Goal: Information Seeking & Learning: Learn about a topic

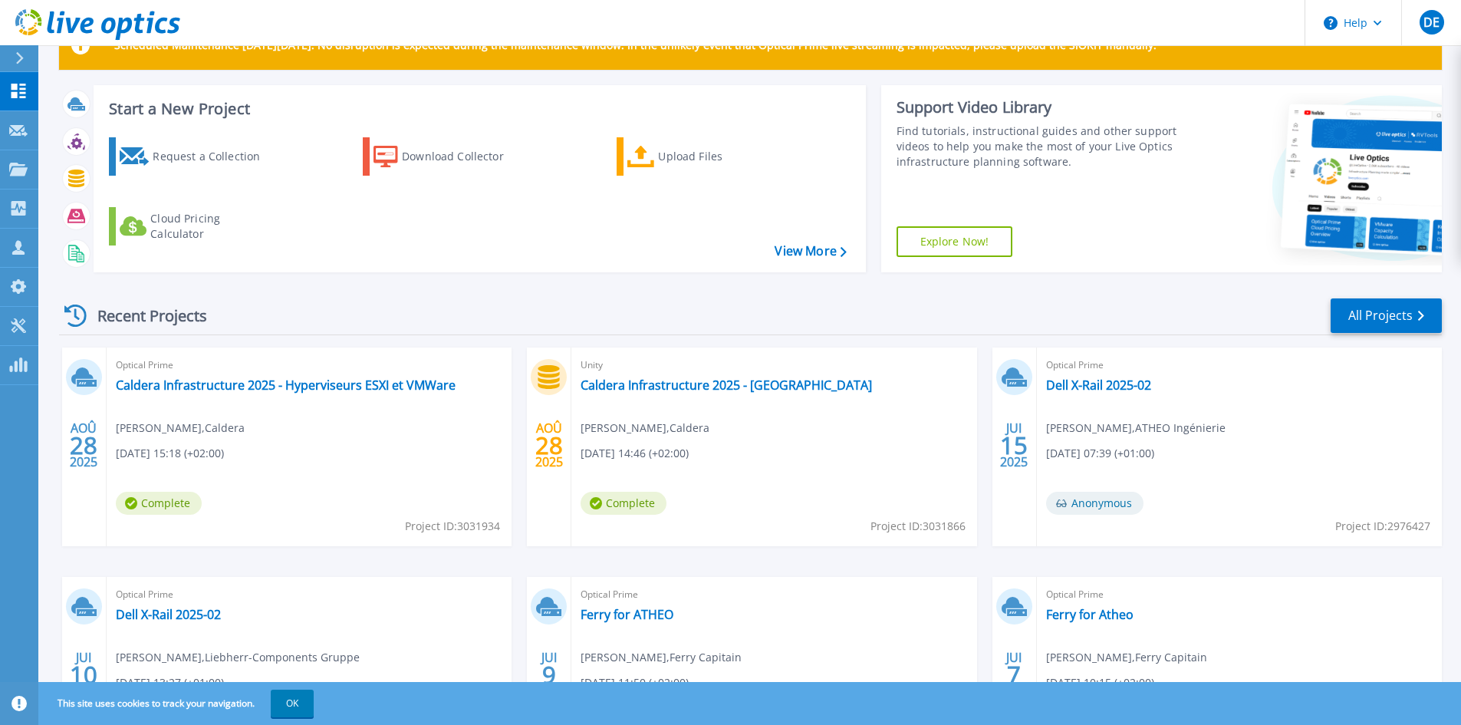
scroll to position [77, 0]
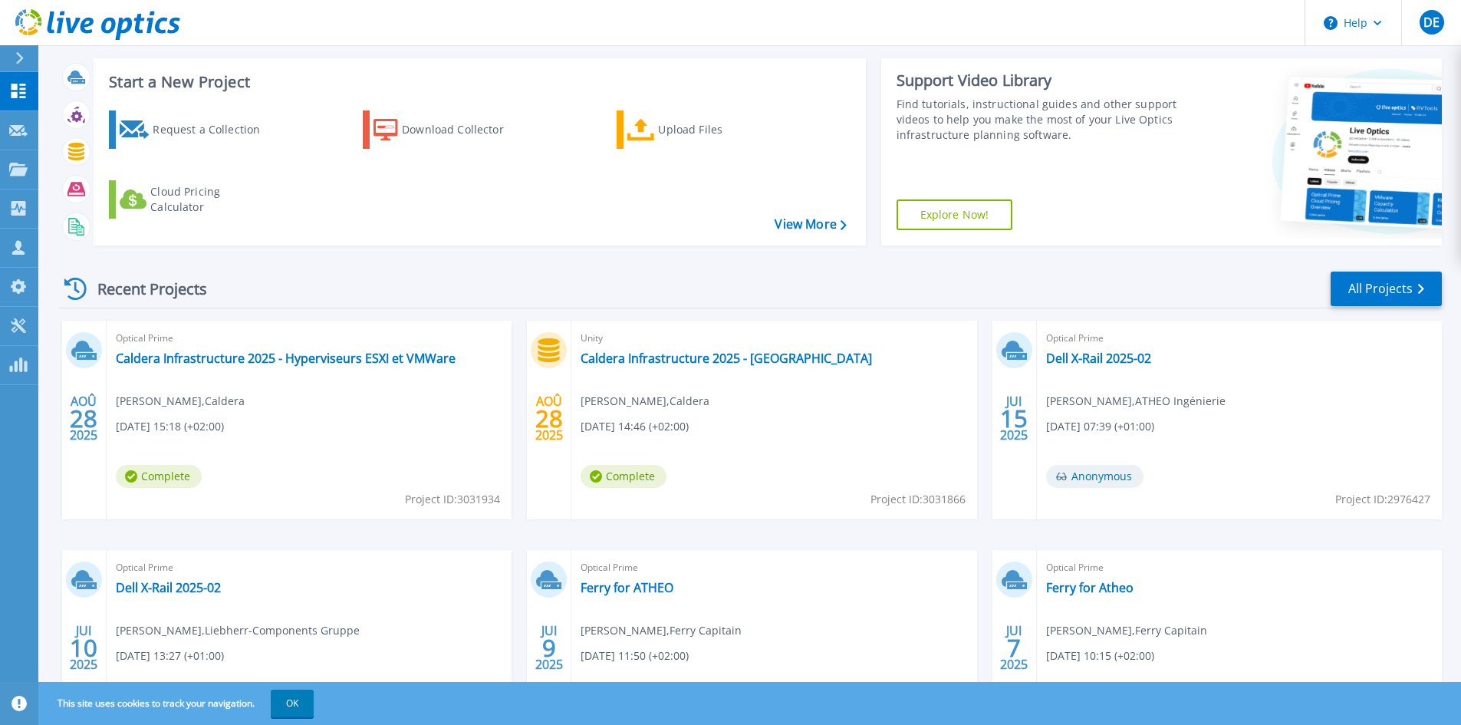
click at [719, 372] on div "Unity Caldera Infrastructure 2025 - [GEOGRAPHIC_DATA] [PERSON_NAME] , [PERSON_N…" at bounding box center [773, 420] width 405 height 199
click at [721, 356] on link "Caldera Infrastructure 2025 - Baie de Stockage" at bounding box center [726, 358] width 291 height 15
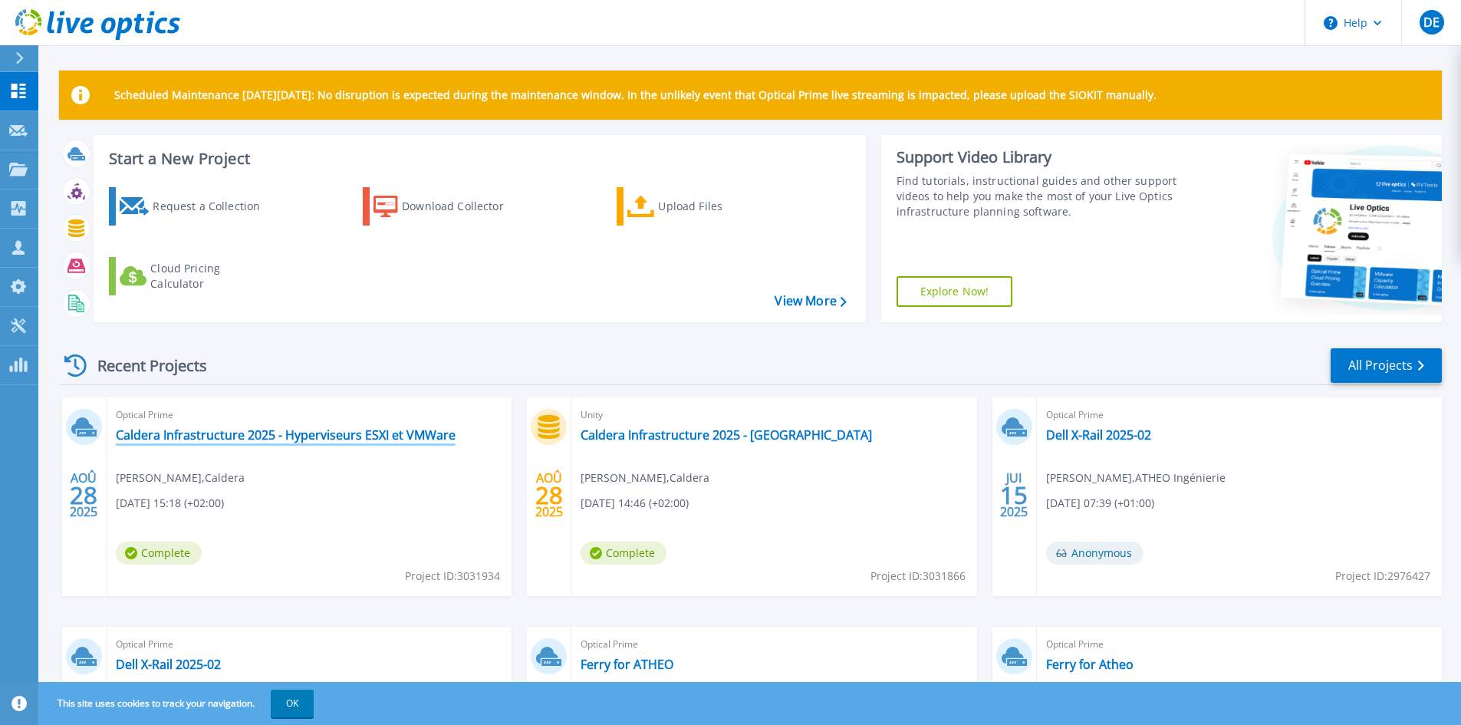
click at [219, 428] on link "Caldera Infrastructure 2025 - Hyperviseurs ESXI et VMWare" at bounding box center [286, 434] width 340 height 15
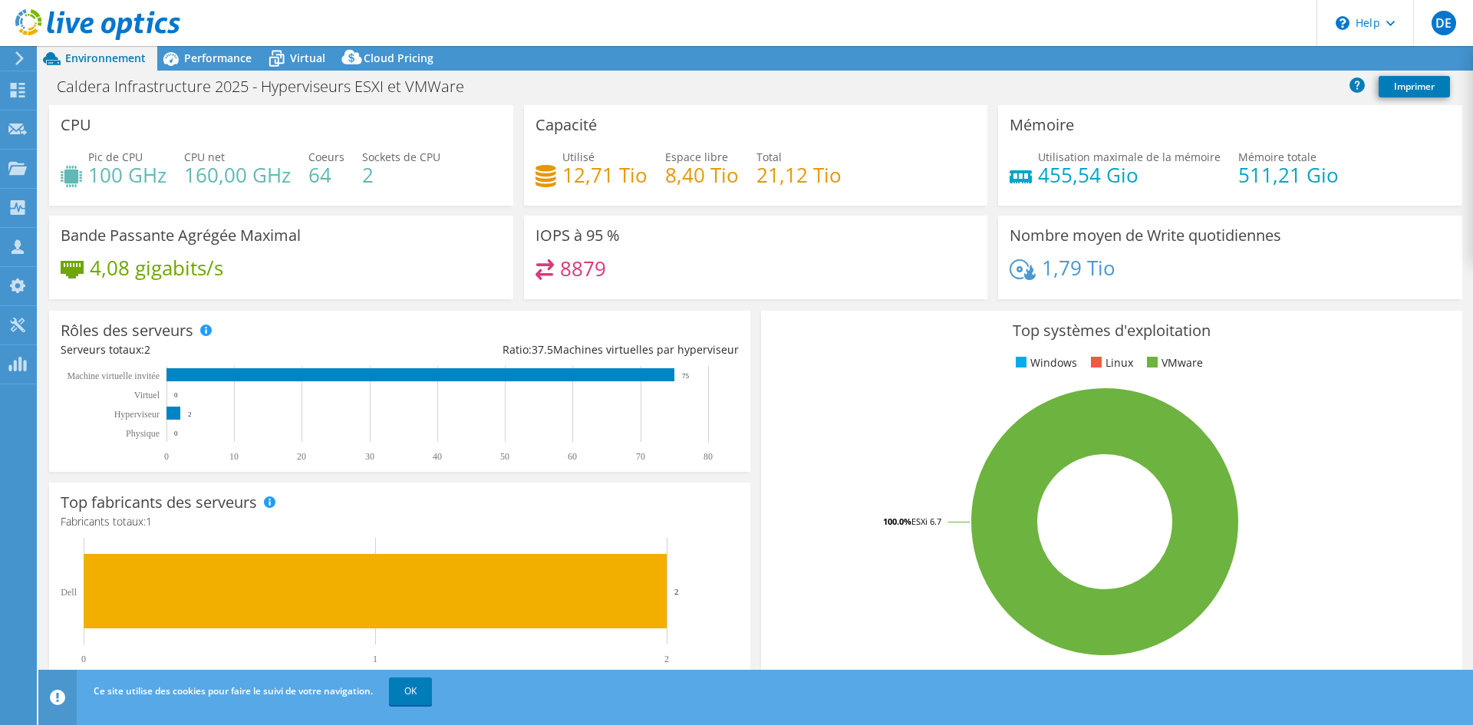
select select "EUFrankfurt"
select select "EUR"
click at [231, 62] on span "Performance" at bounding box center [217, 58] width 67 height 15
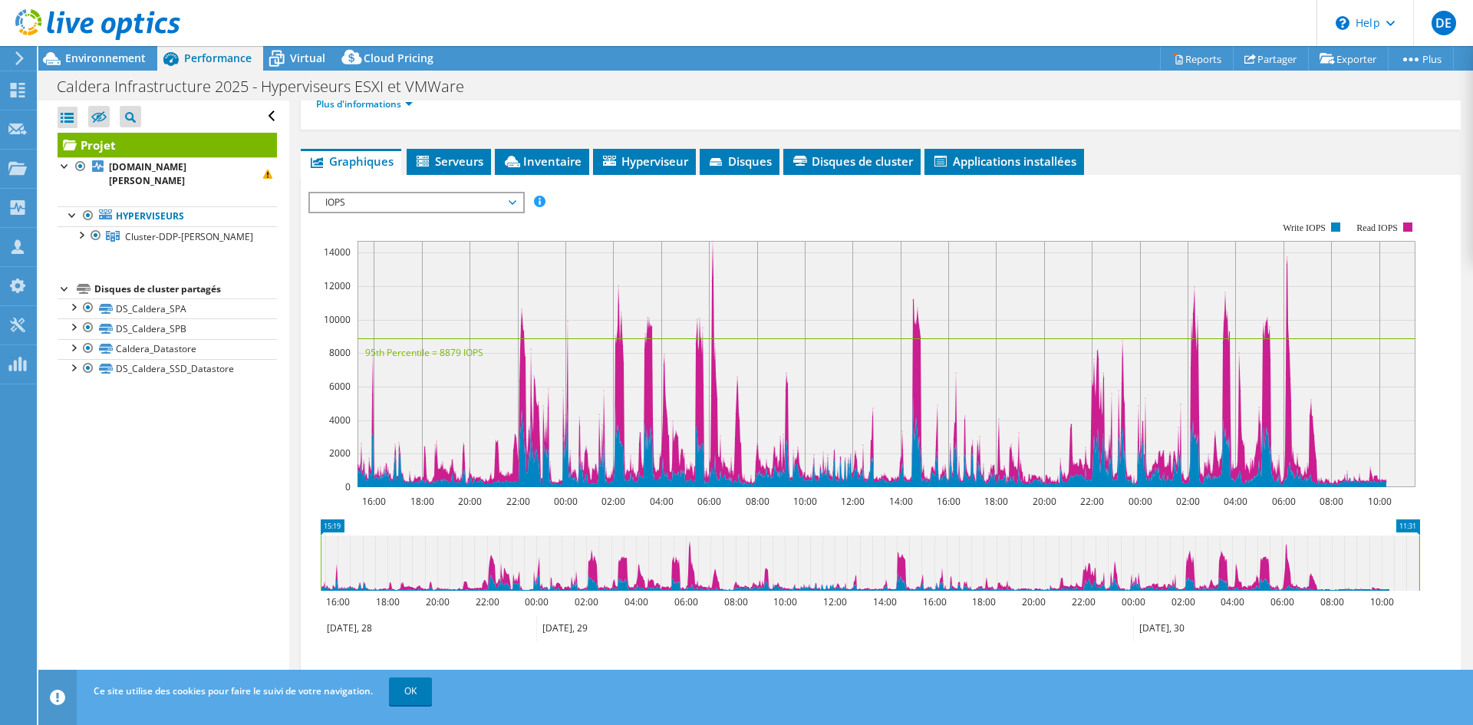
scroll to position [230, 0]
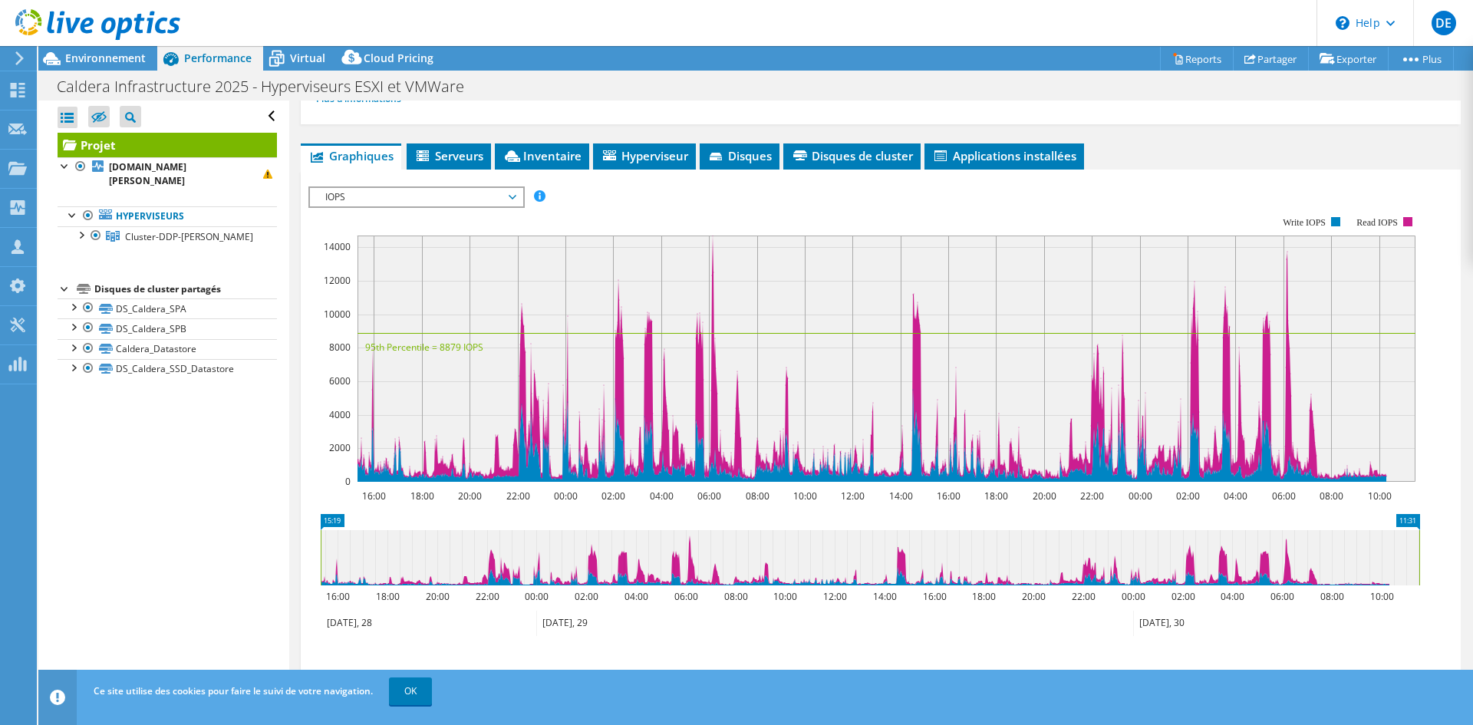
click at [497, 203] on span "IOPS" at bounding box center [416, 197] width 197 height 18
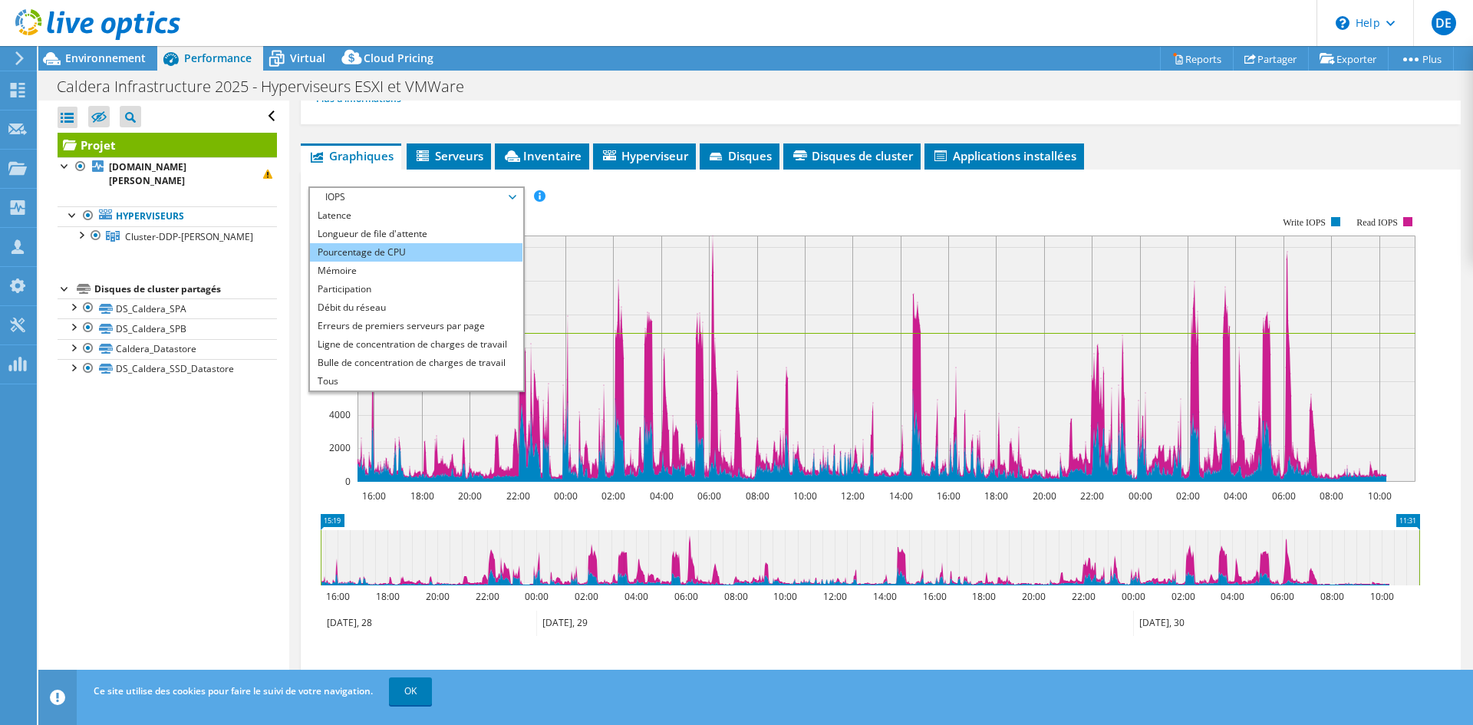
scroll to position [0, 0]
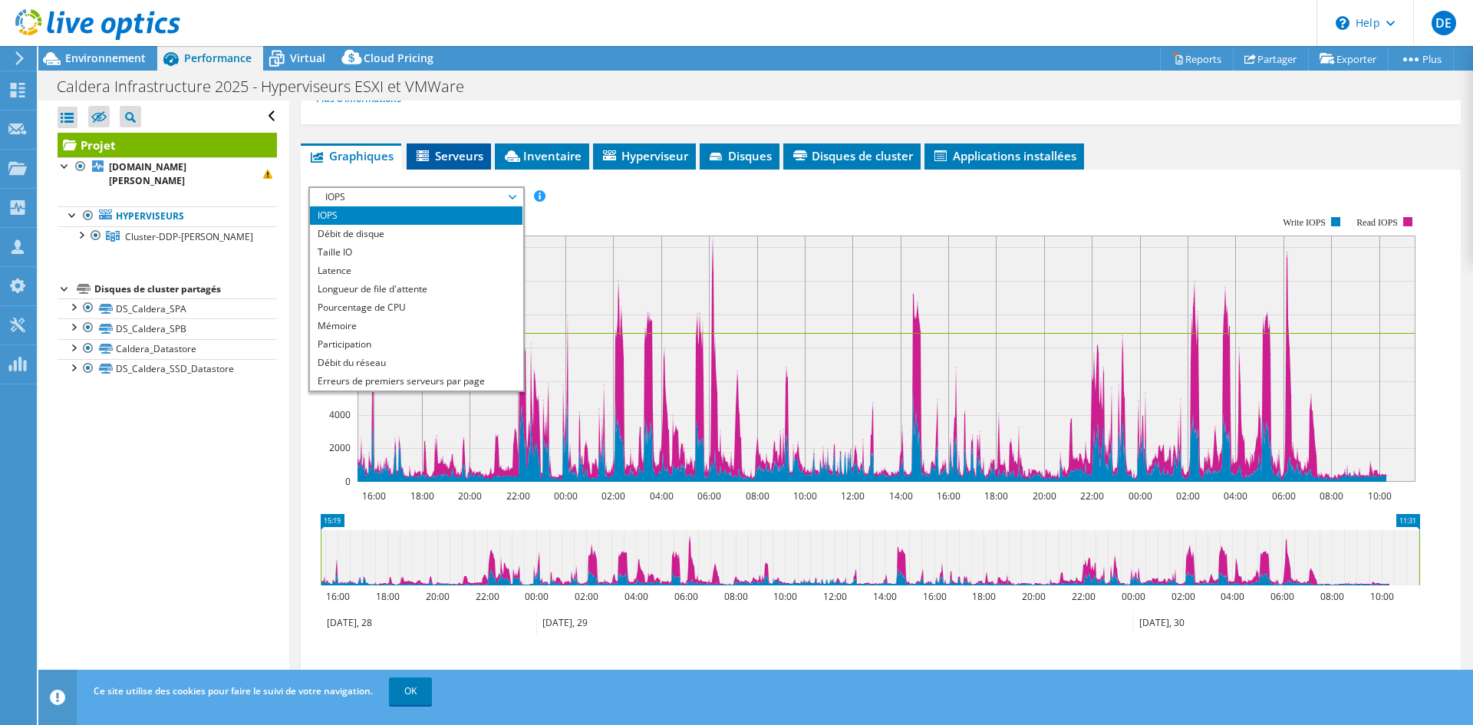
click at [436, 160] on span "Serveurs" at bounding box center [448, 155] width 69 height 15
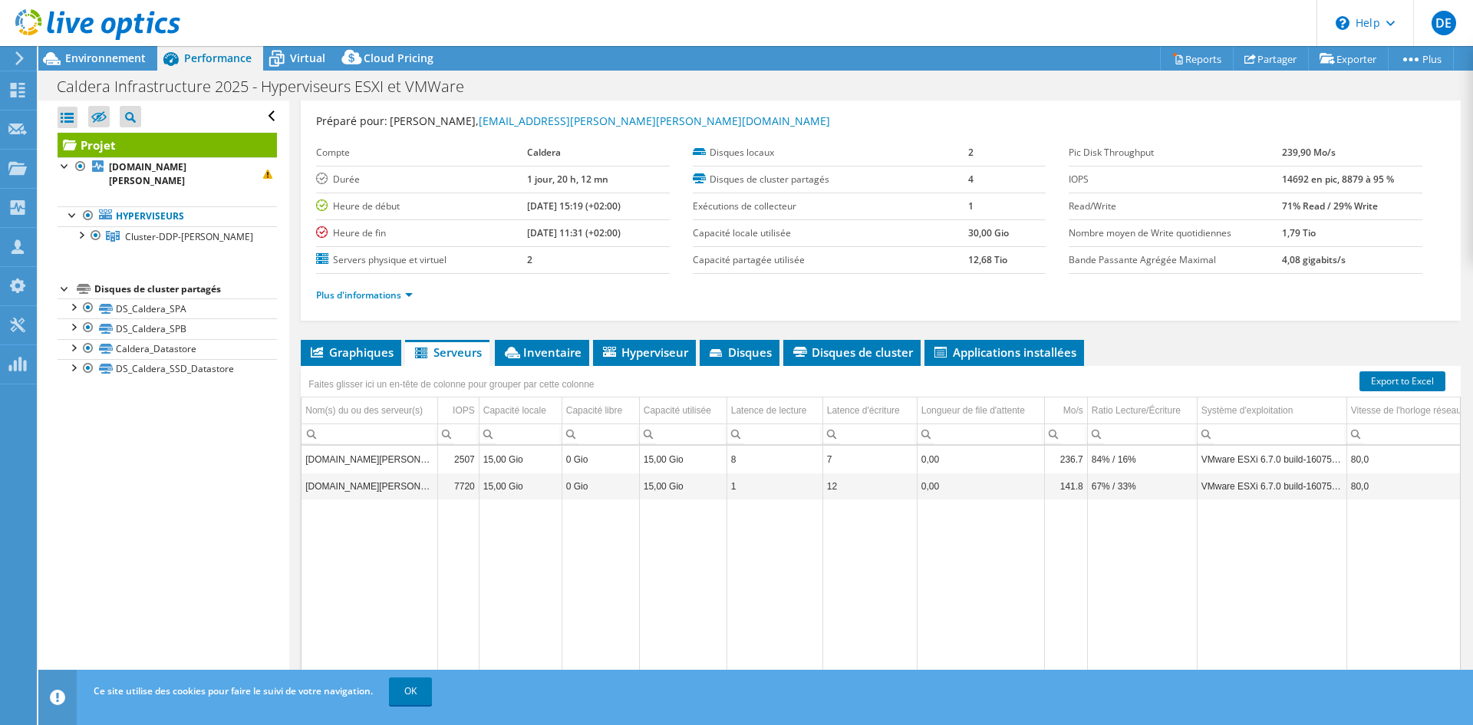
scroll to position [12, 0]
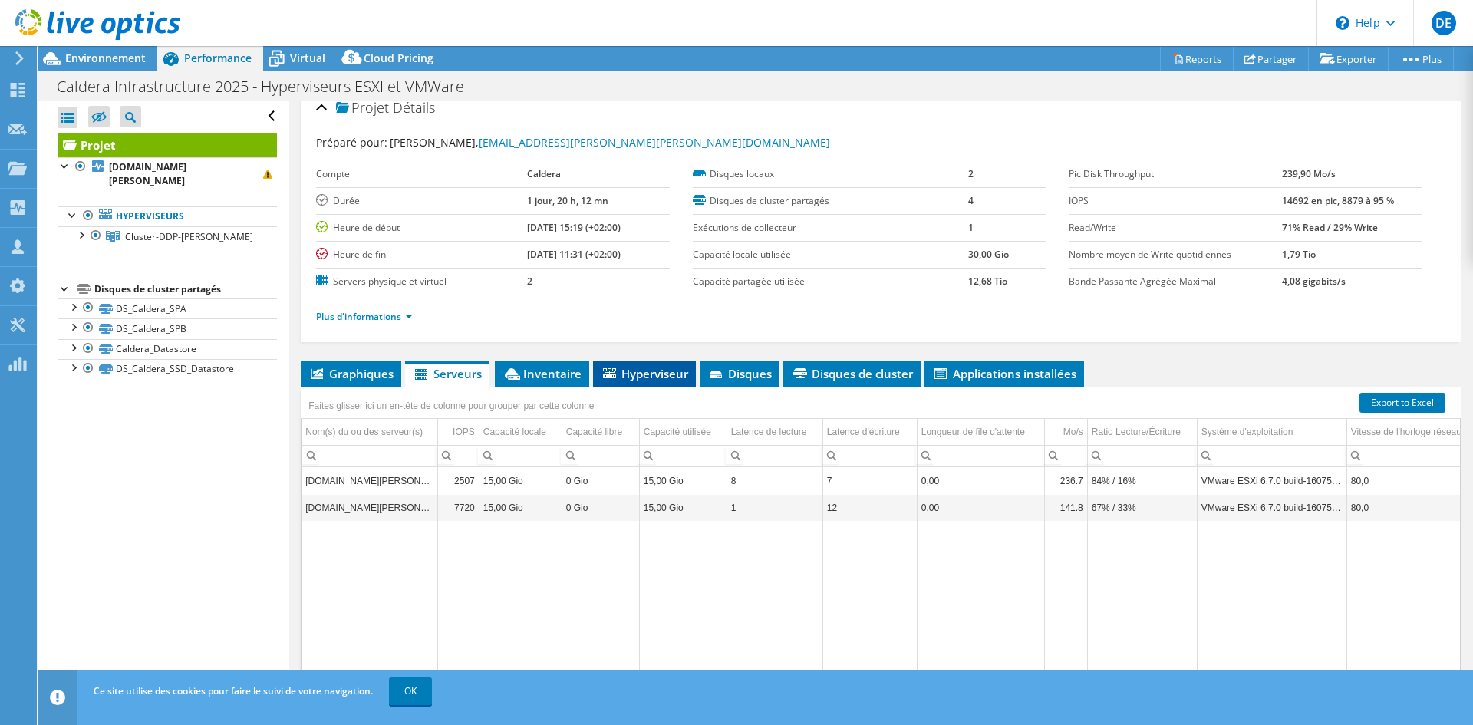
click at [607, 376] on icon at bounding box center [609, 373] width 13 height 10
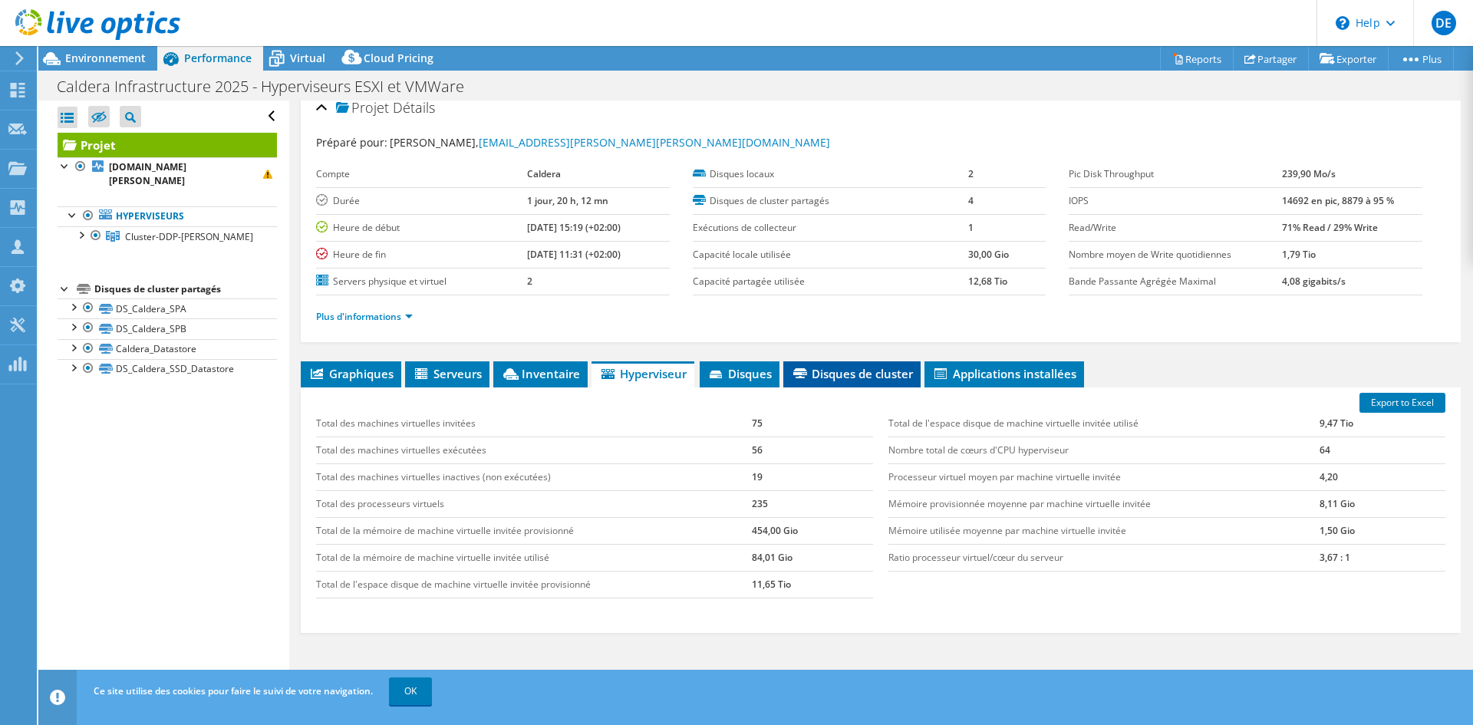
click at [785, 370] on li "Disques de cluster" at bounding box center [851, 374] width 137 height 26
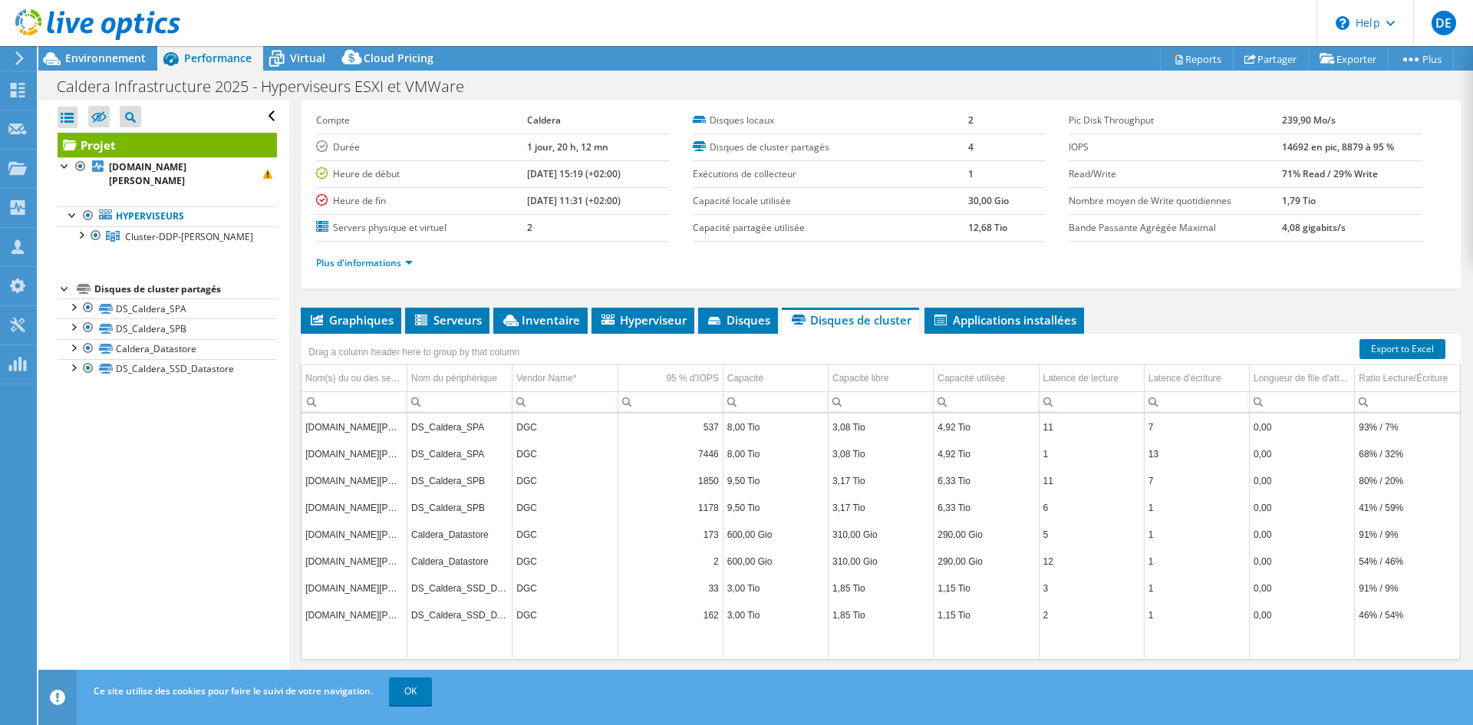
scroll to position [89, 0]
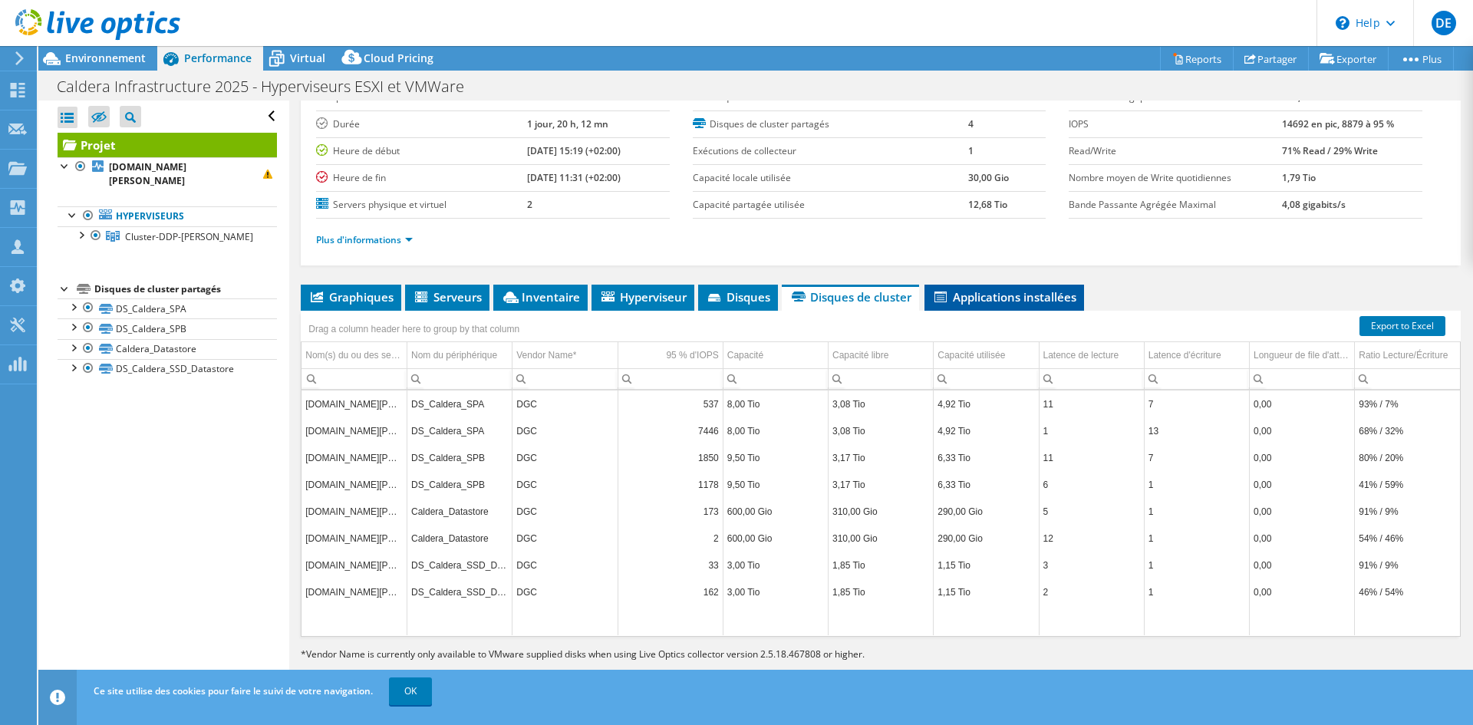
click at [946, 302] on span "Applications installées" at bounding box center [1004, 296] width 144 height 15
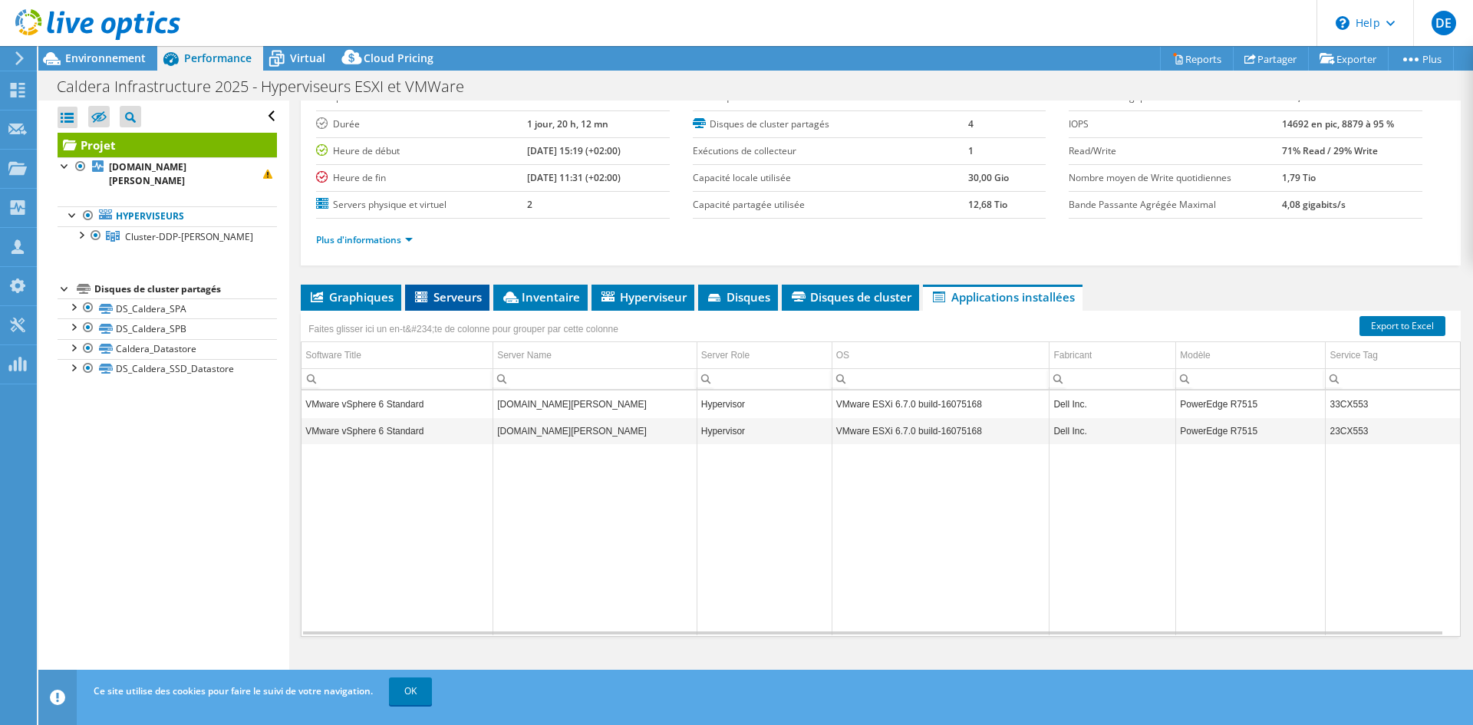
click at [420, 298] on icon at bounding box center [422, 297] width 15 height 13
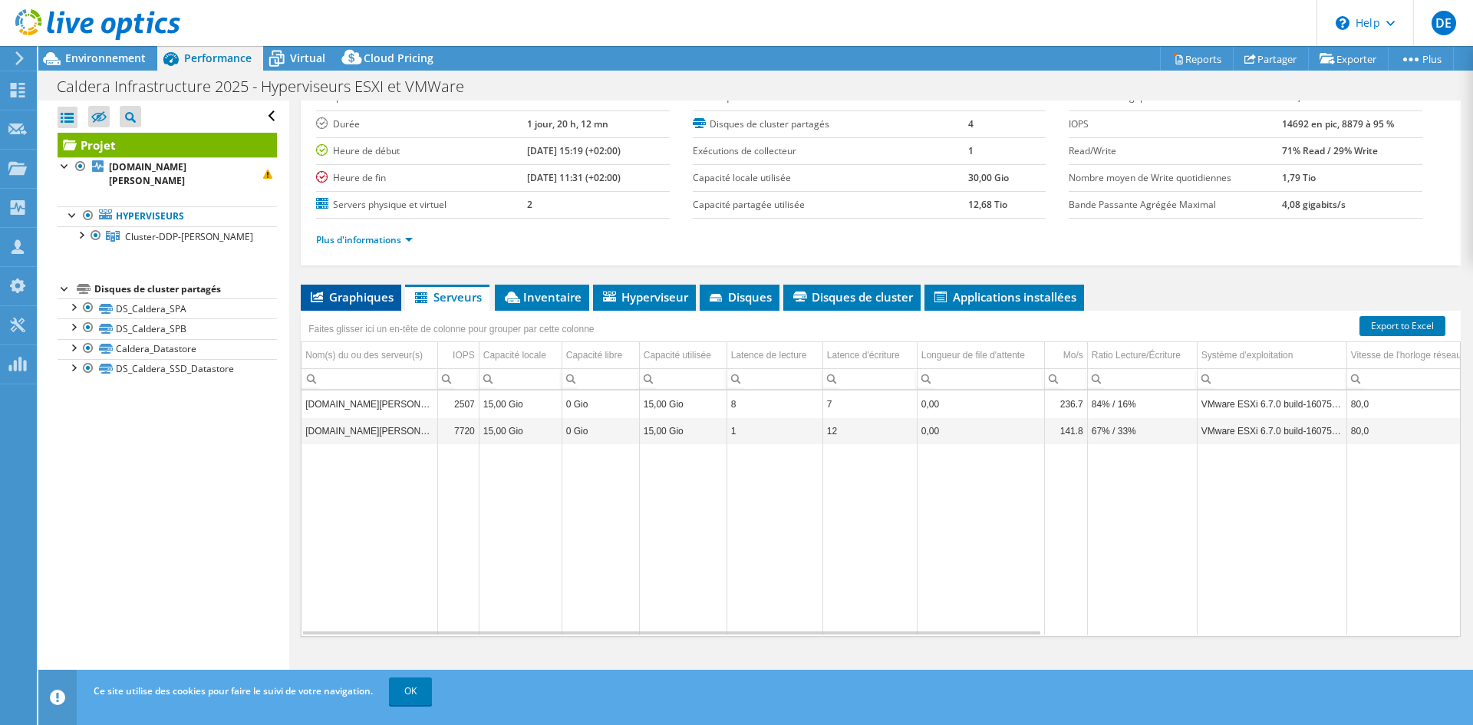
click at [384, 295] on span "Graphiques" at bounding box center [350, 296] width 85 height 15
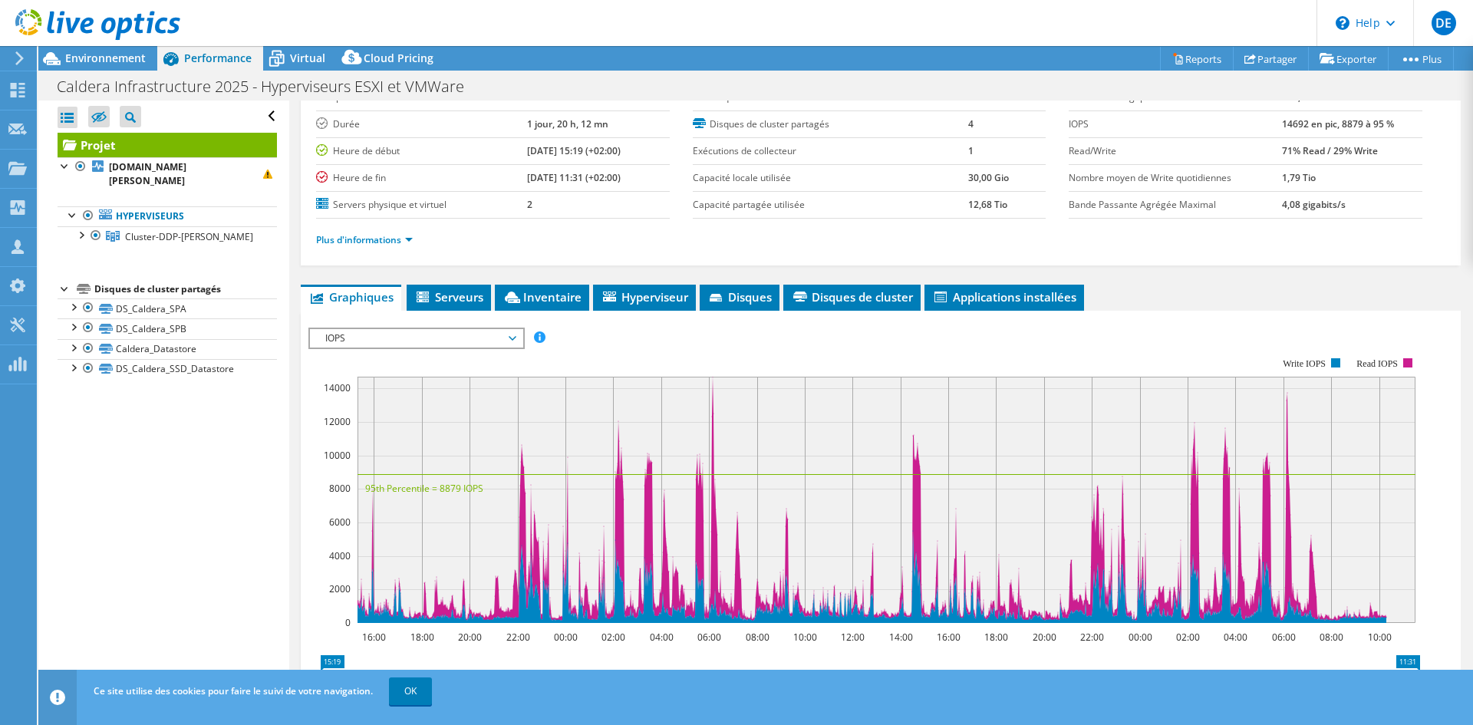
click at [403, 324] on div "IOPS Débit de disque Taille IO Latence Longueur de file d'attente Pourcentage d…" at bounding box center [880, 586] width 1144 height 532
click at [409, 340] on span "IOPS" at bounding box center [416, 338] width 197 height 18
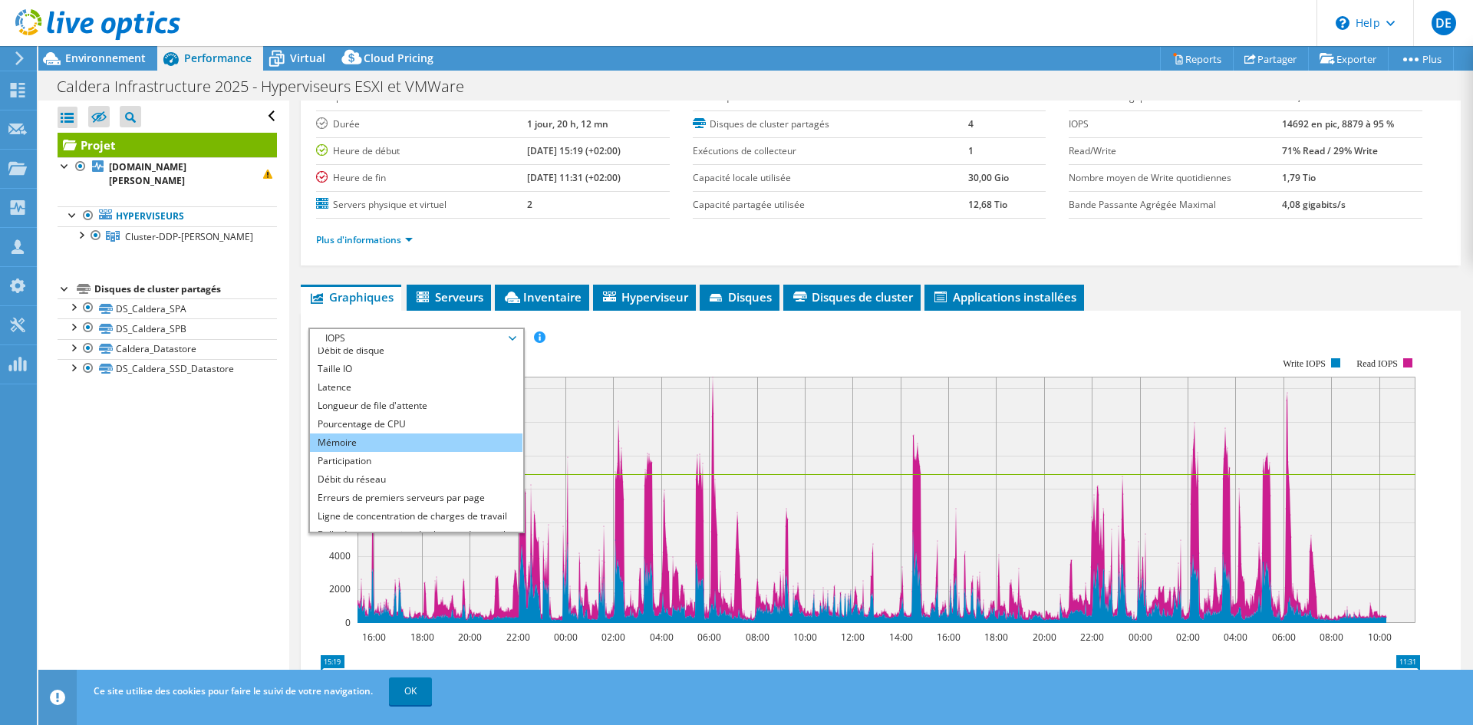
scroll to position [0, 0]
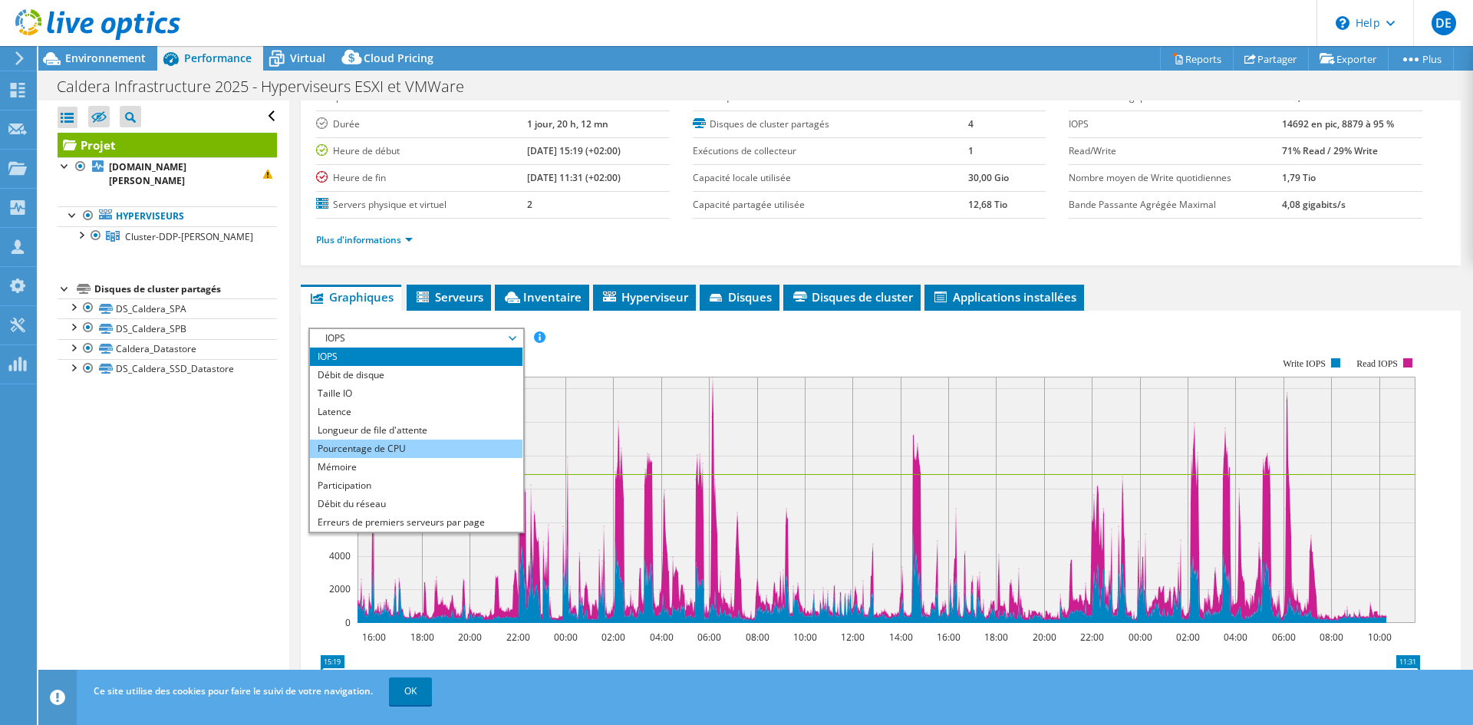
click at [466, 439] on li "Pourcentage de CPU" at bounding box center [416, 448] width 212 height 18
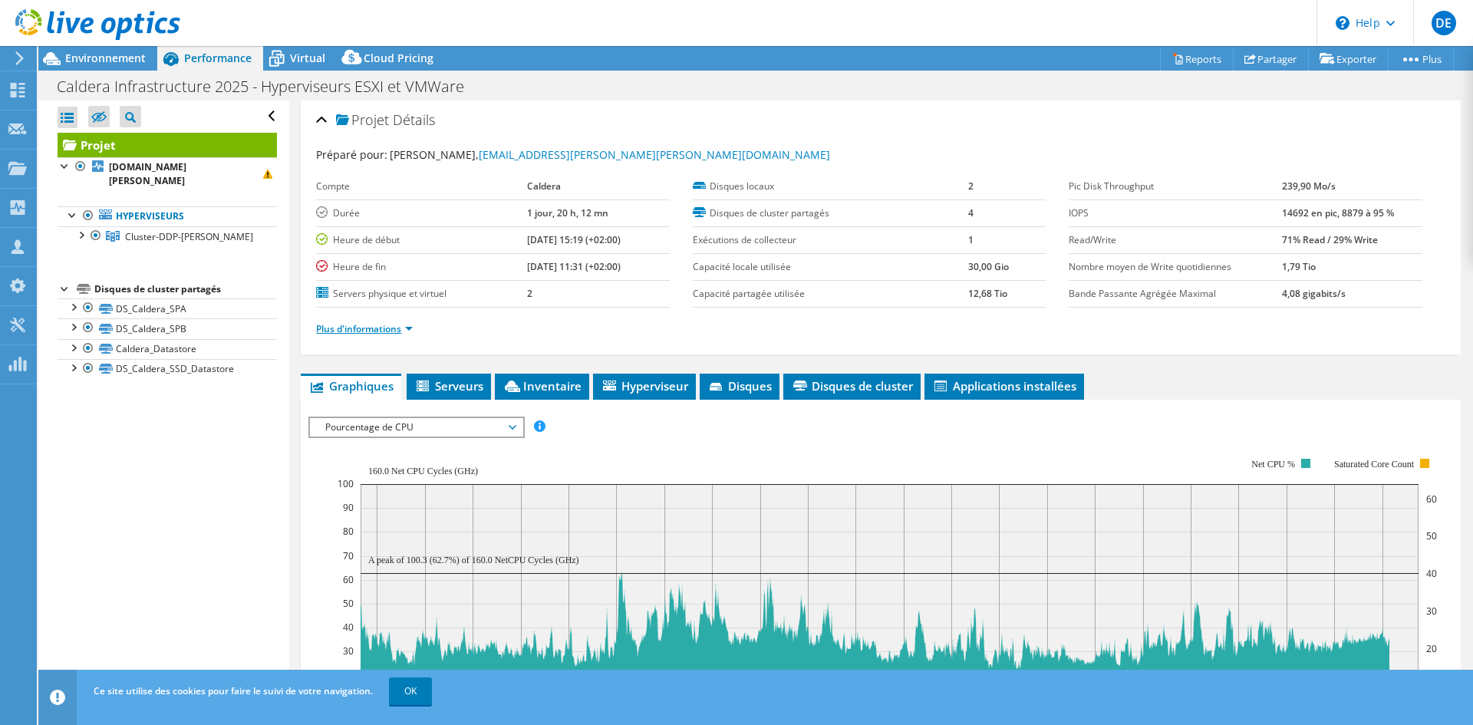
click at [371, 328] on link "Plus d'informations" at bounding box center [364, 328] width 97 height 13
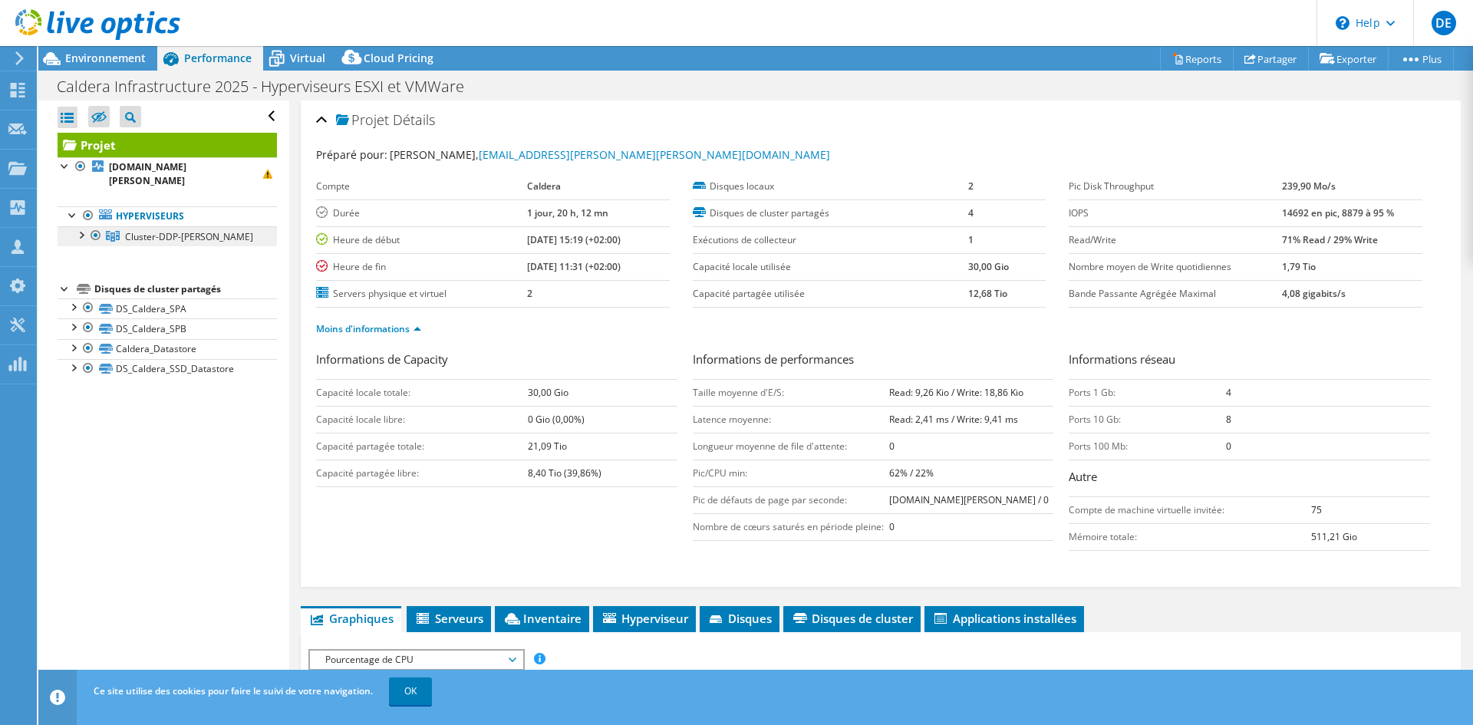
click at [244, 239] on link "Cluster-DDP-[PERSON_NAME]" at bounding box center [167, 236] width 219 height 20
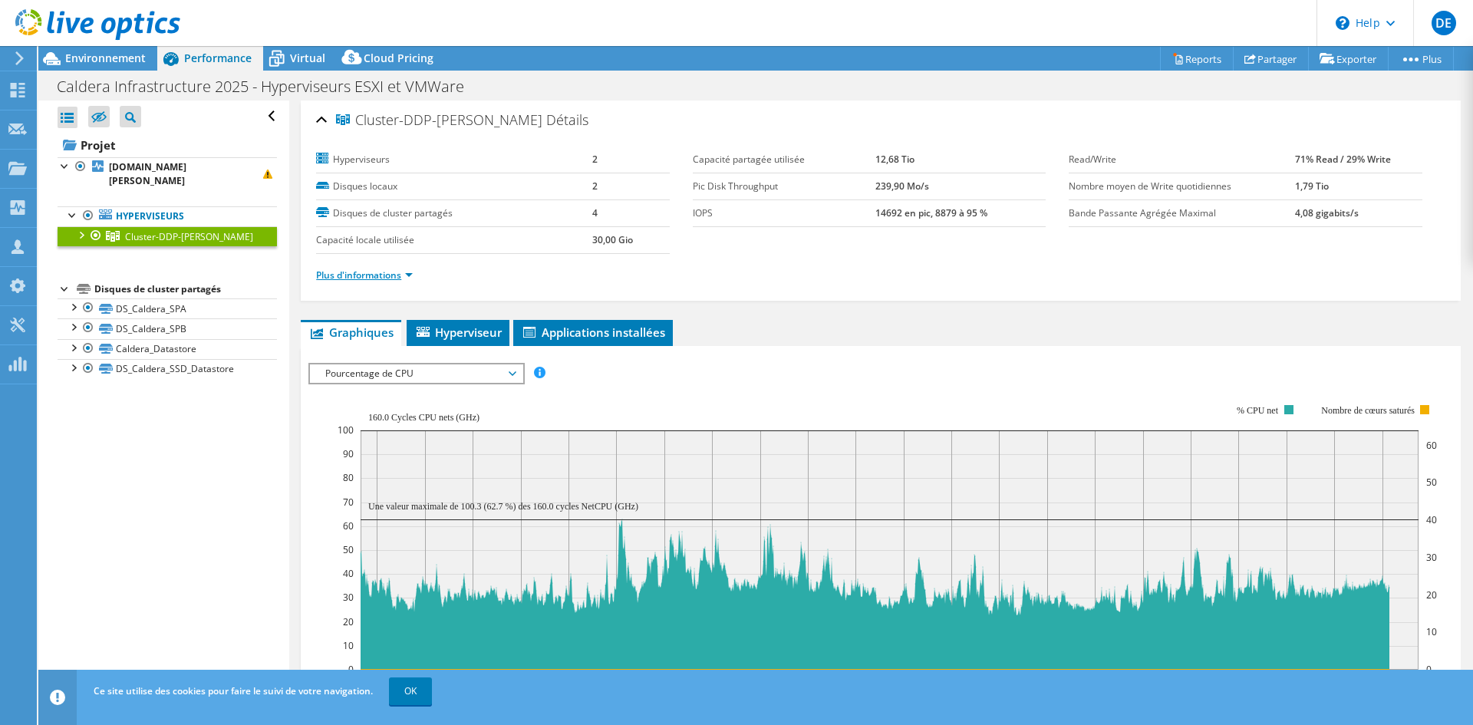
click at [334, 277] on link "Plus d'informations" at bounding box center [364, 274] width 97 height 13
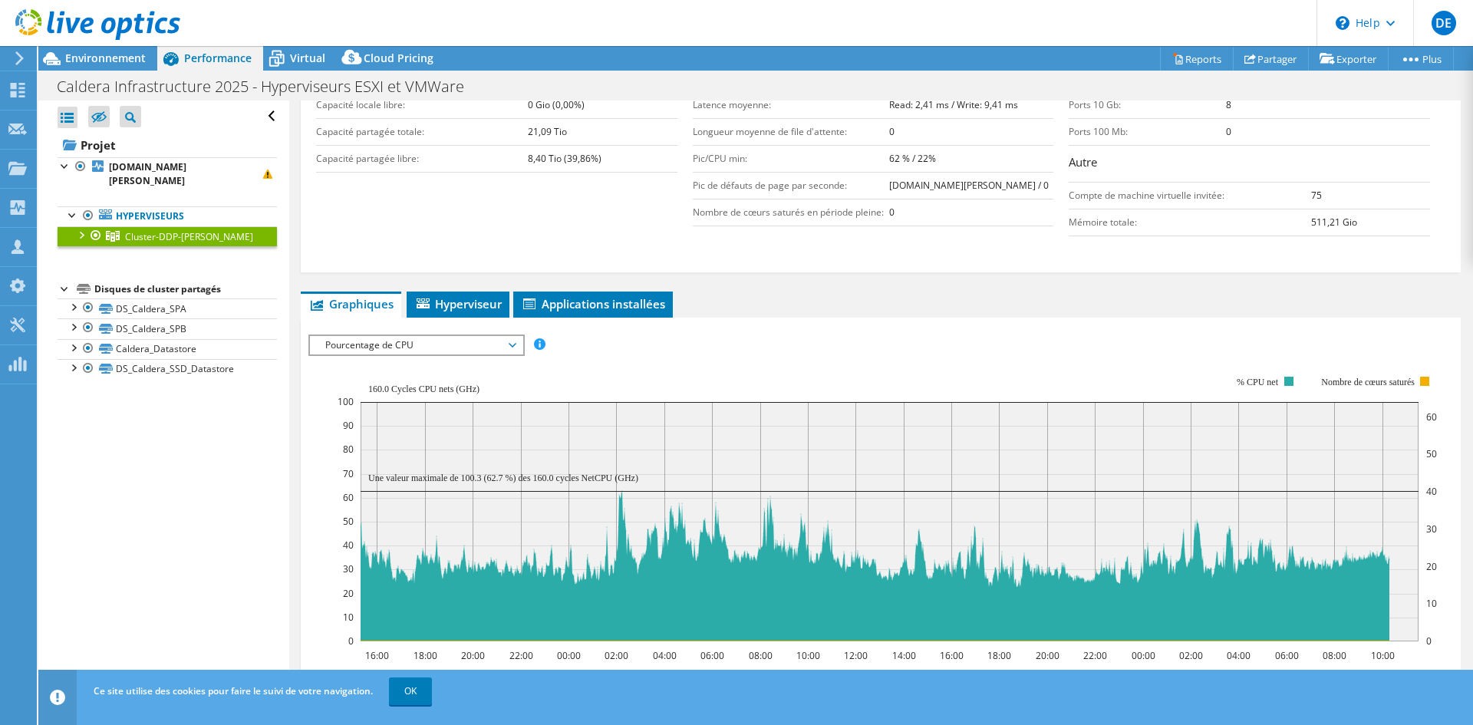
scroll to position [383, 0]
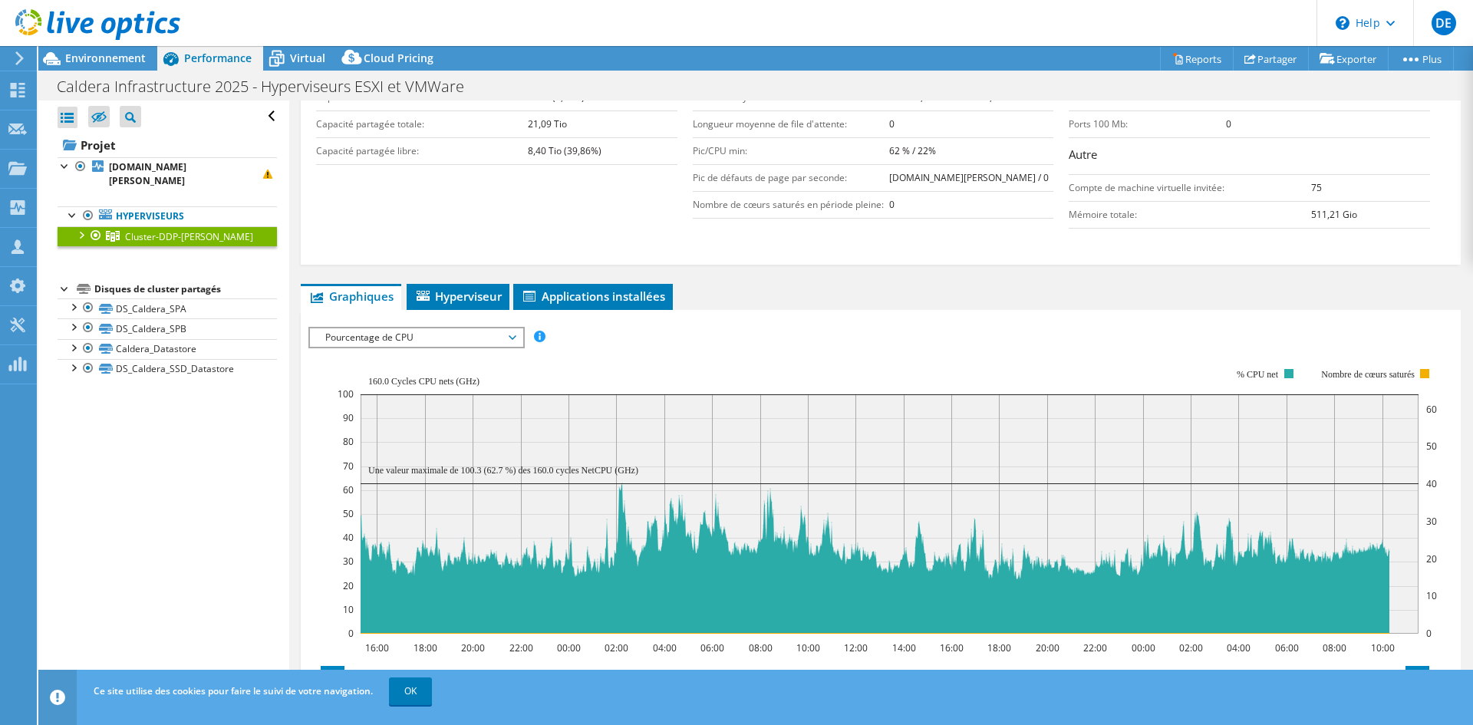
drag, startPoint x: 448, startPoint y: 303, endPoint x: 447, endPoint y: 321, distance: 18.4
click at [447, 314] on div "Graphiques Serveurs Inventaire Hyperviseur Disques Disques de cluster 0 0" at bounding box center [881, 612] width 1160 height 657
click at [447, 337] on span "Pourcentage de CPU" at bounding box center [416, 337] width 197 height 18
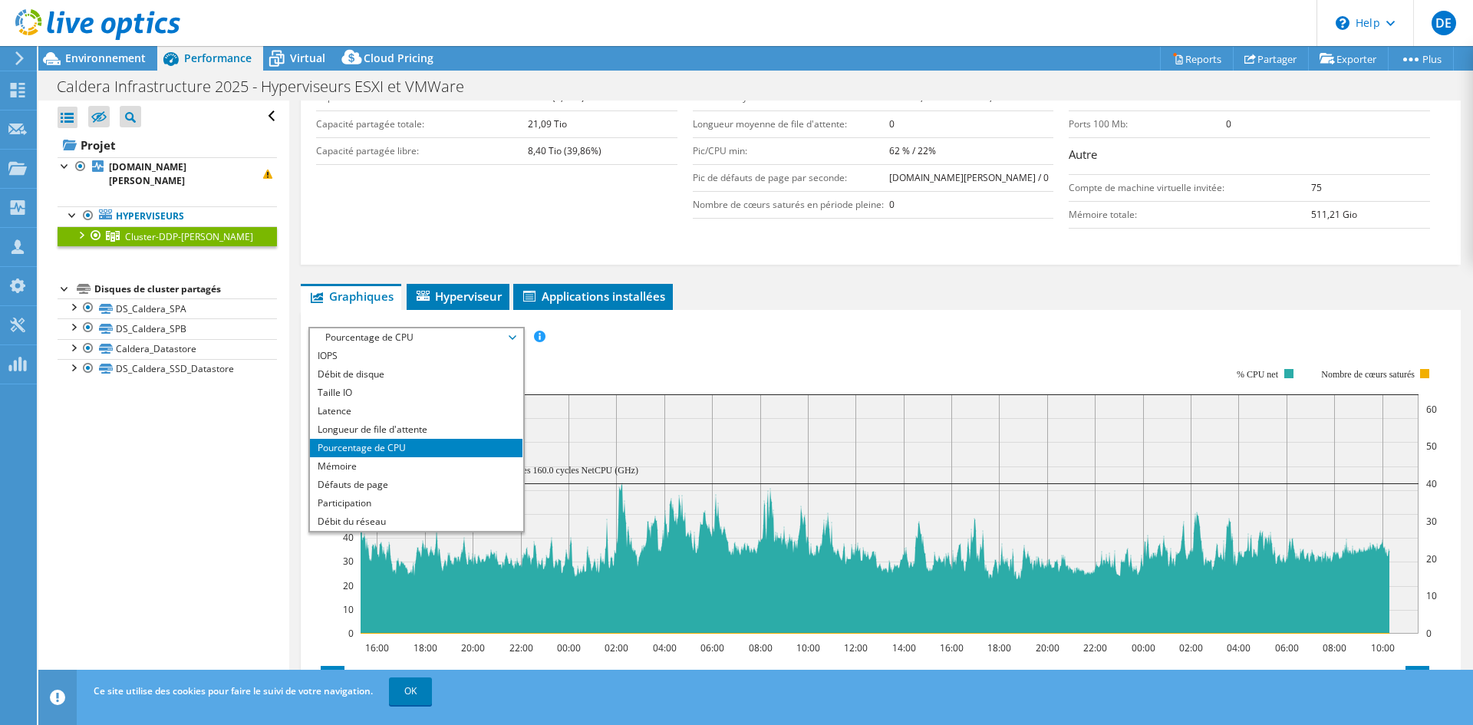
click at [447, 337] on span "Pourcentage de CPU" at bounding box center [416, 337] width 197 height 18
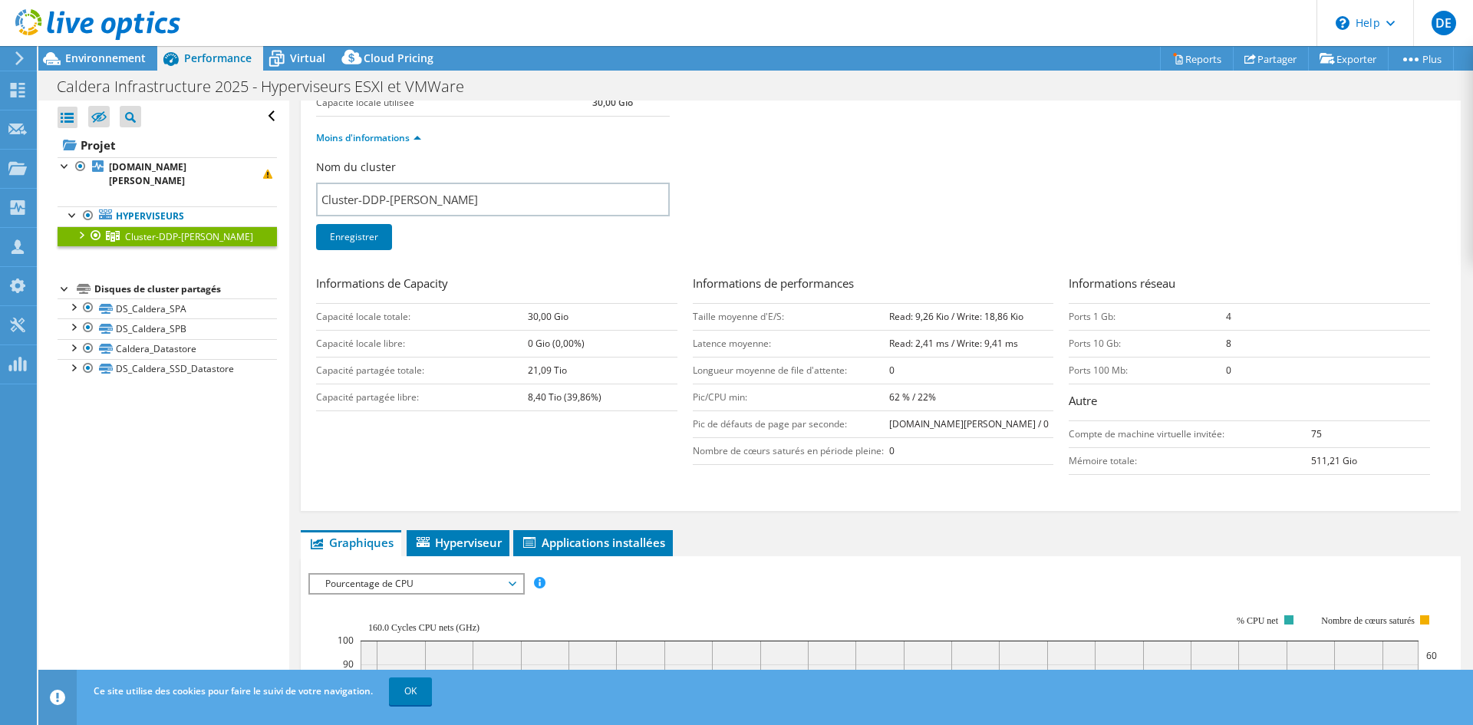
scroll to position [230, 0]
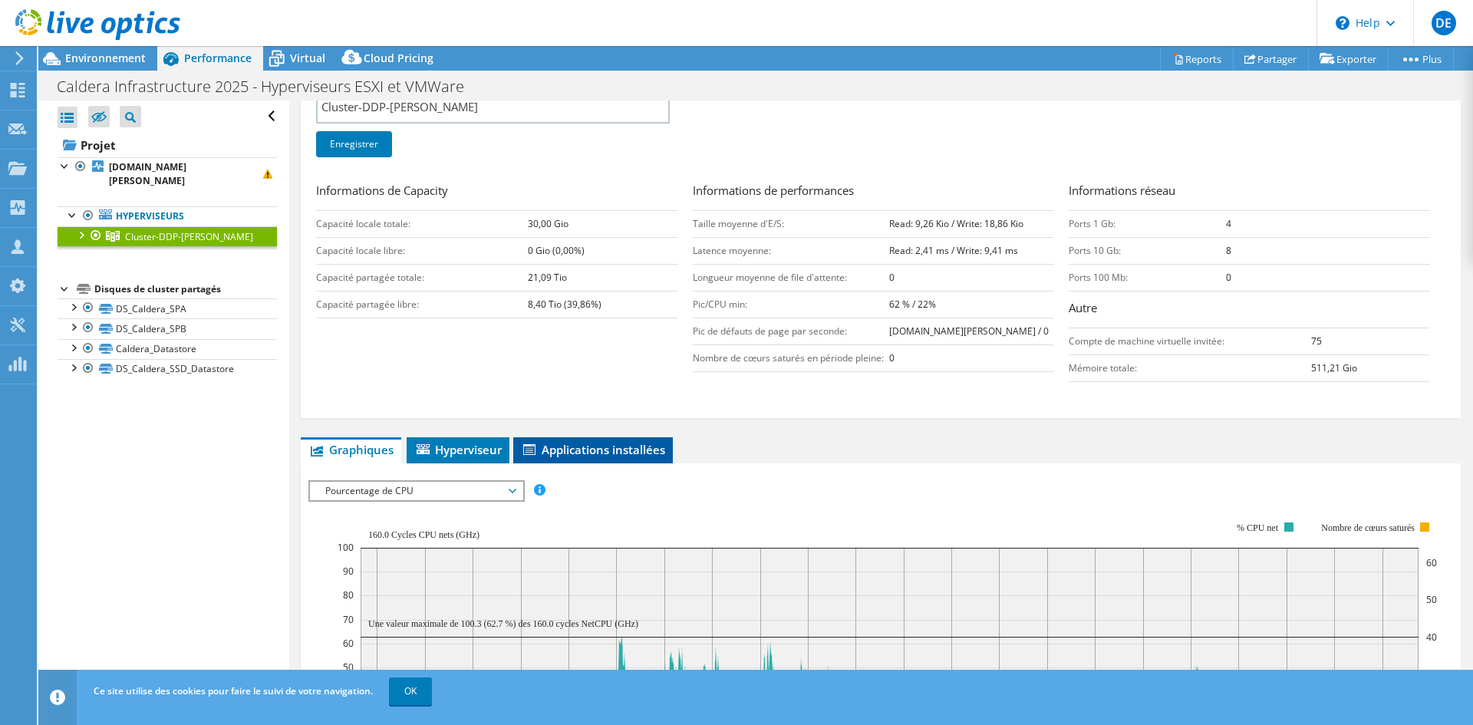
click at [515, 454] on li "Applications installées" at bounding box center [593, 450] width 160 height 26
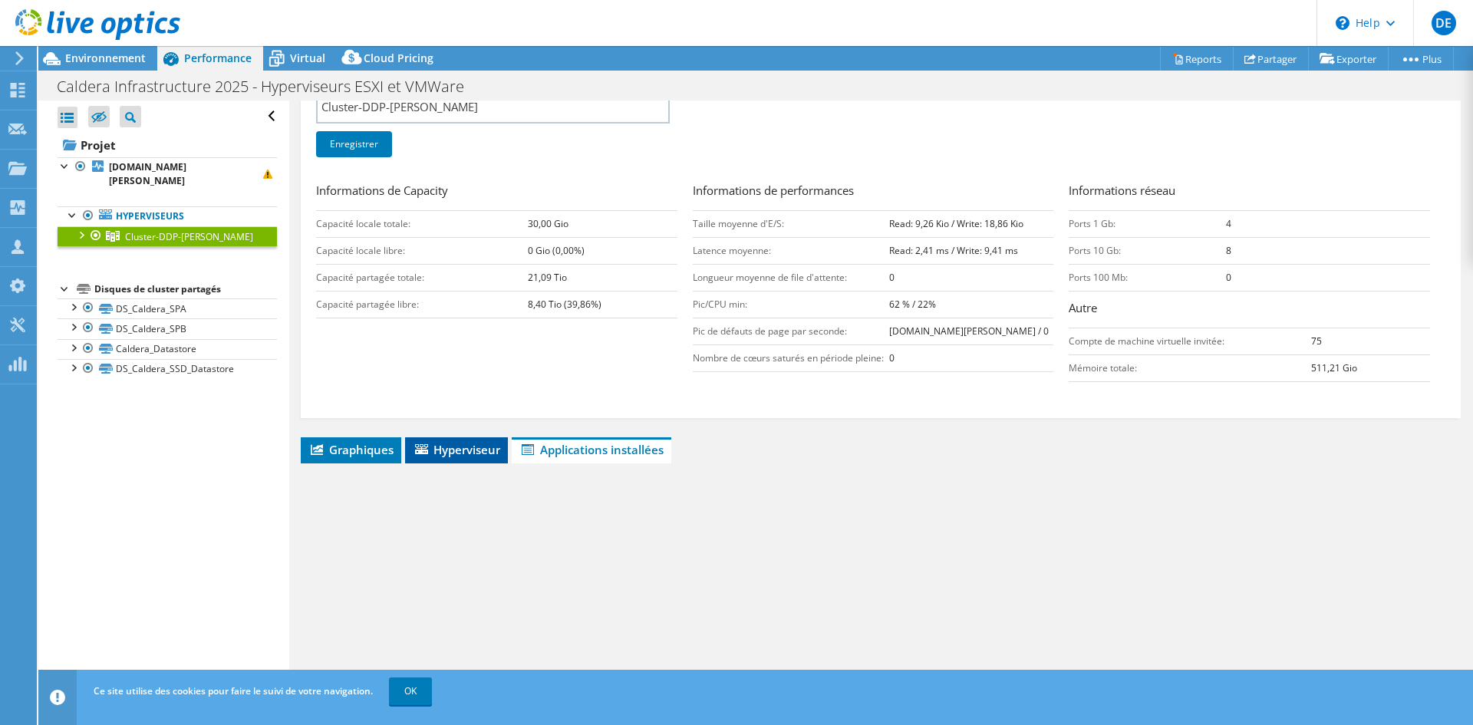
click at [483, 449] on span "Hyperviseur" at bounding box center [456, 449] width 87 height 15
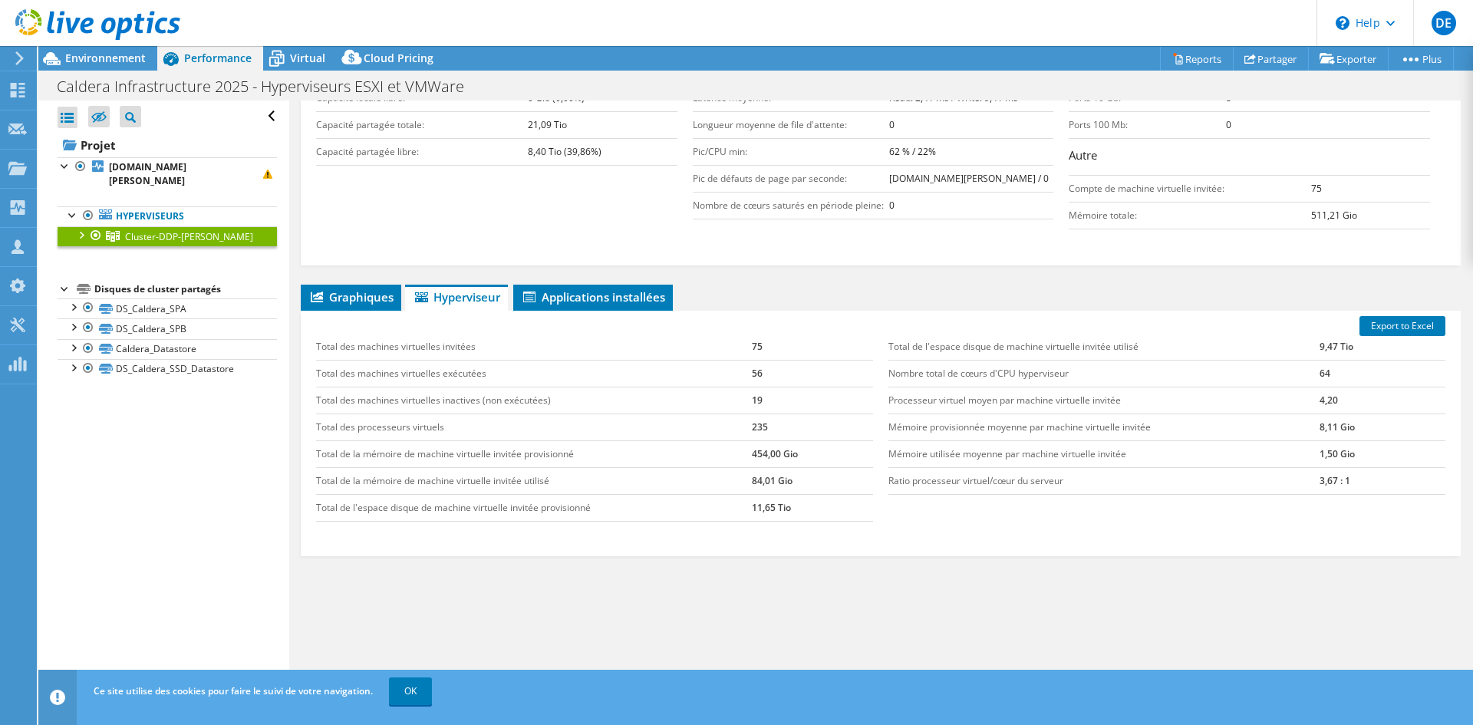
scroll to position [0, 0]
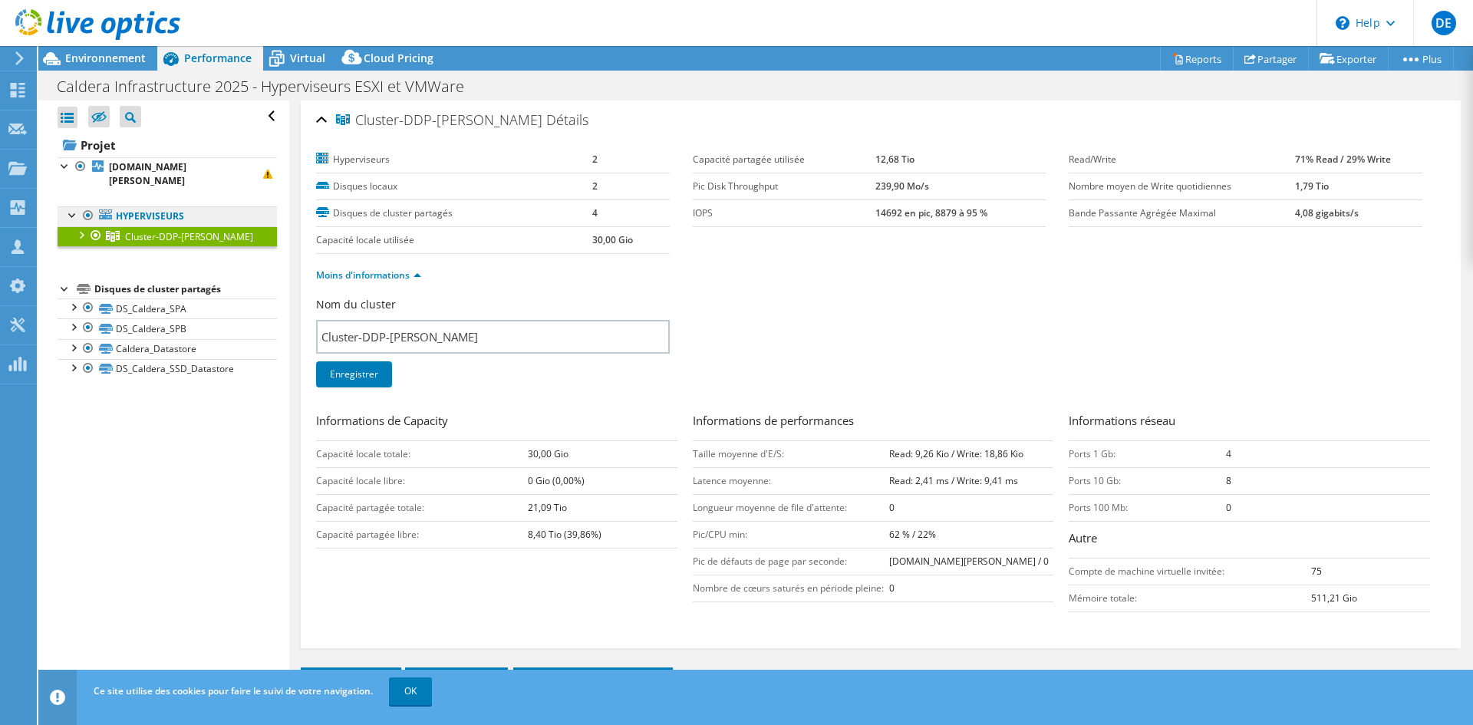
click at [217, 222] on link "Hyperviseurs" at bounding box center [167, 216] width 219 height 20
click at [87, 229] on div at bounding box center [80, 233] width 15 height 15
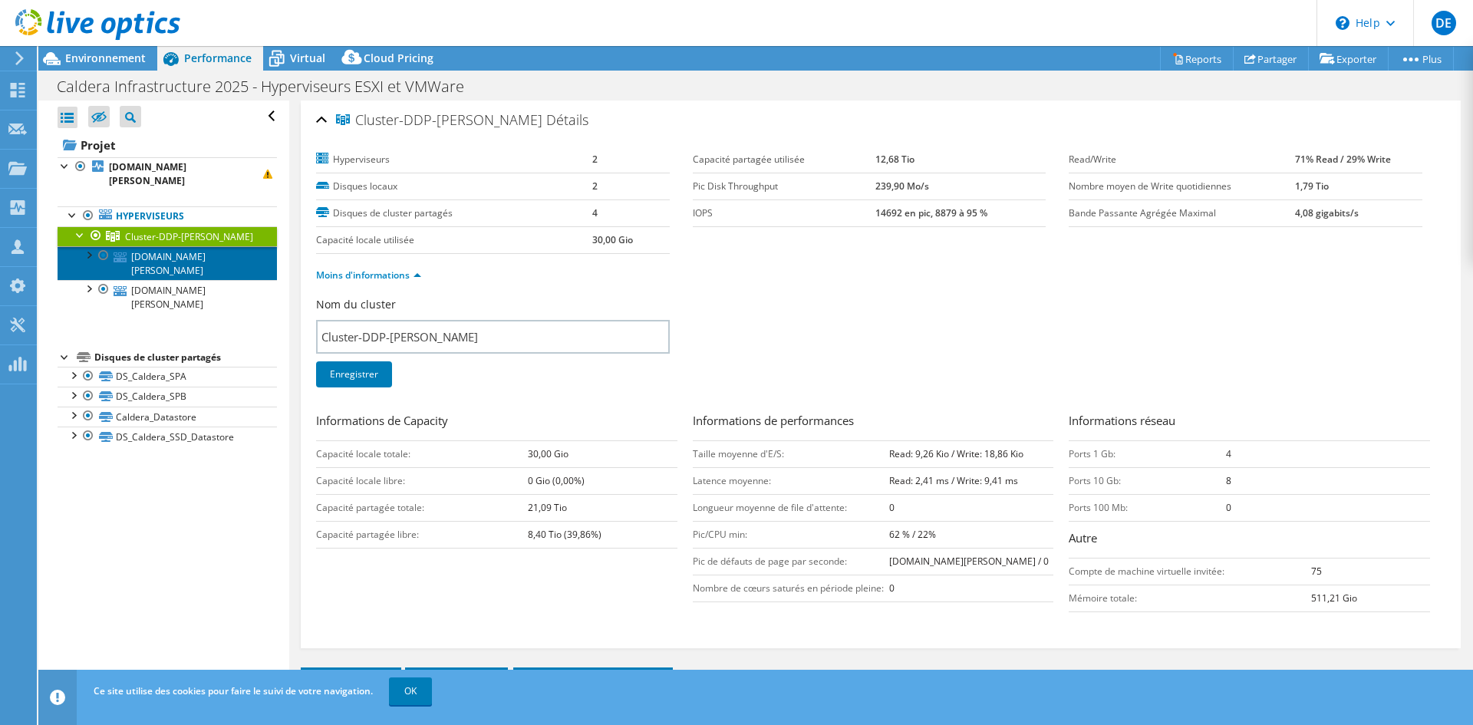
click at [172, 248] on link "[DOMAIN_NAME][PERSON_NAME]" at bounding box center [167, 263] width 219 height 34
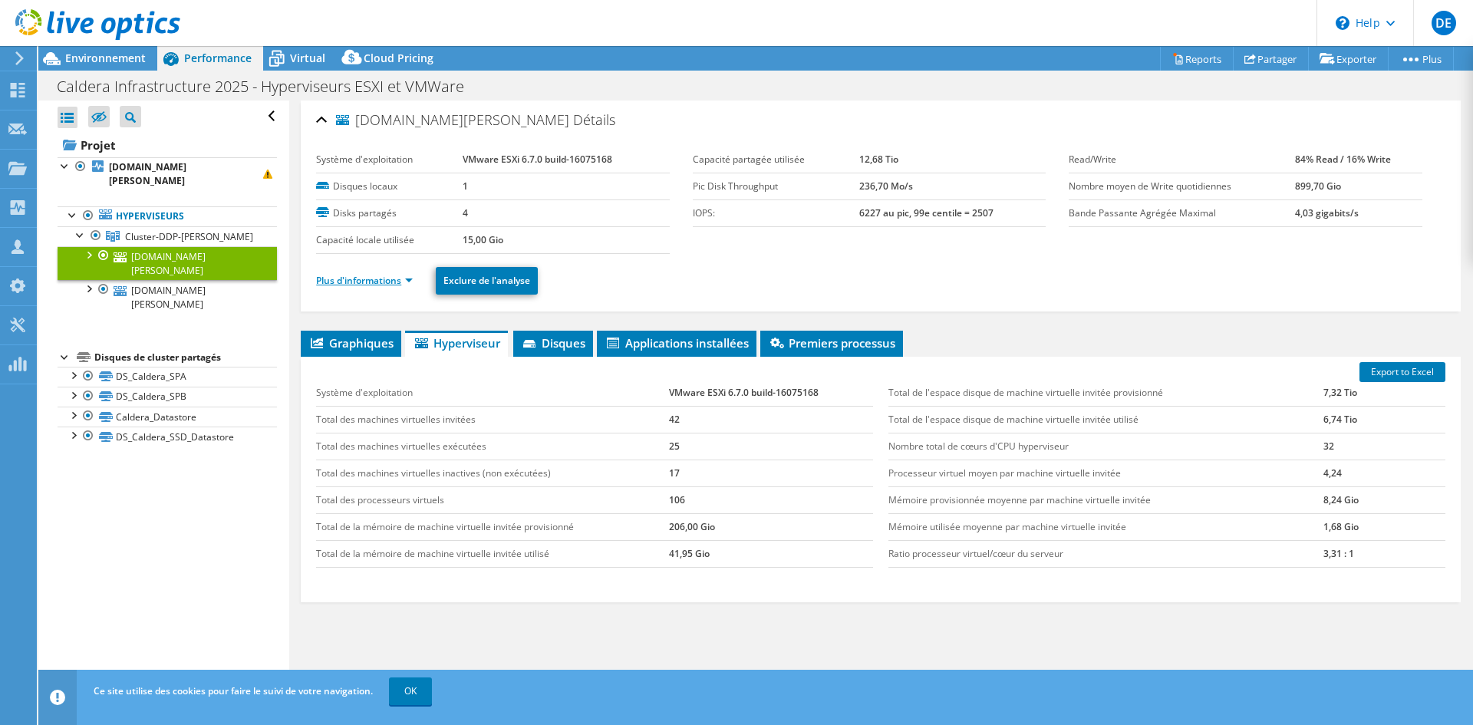
click at [390, 282] on link "Plus d'informations" at bounding box center [364, 280] width 97 height 13
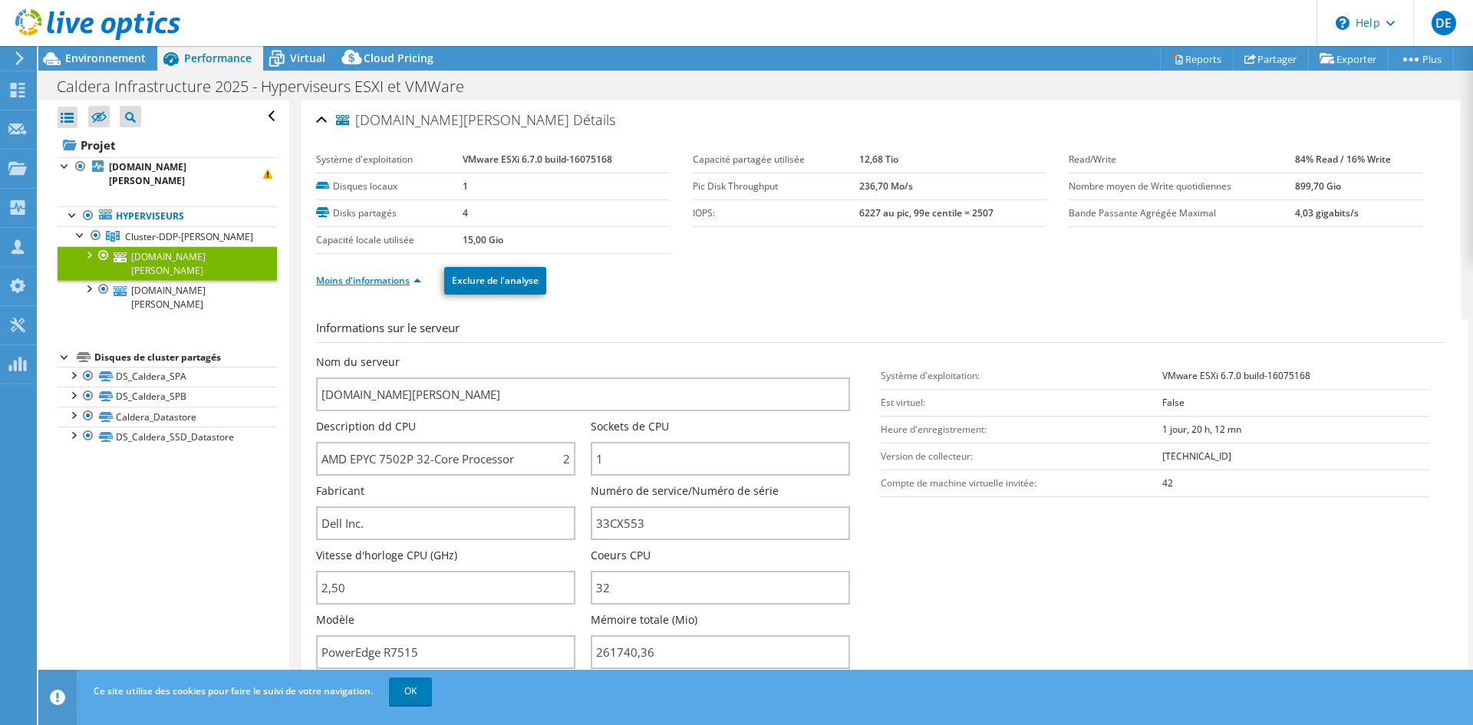
scroll to position [77, 0]
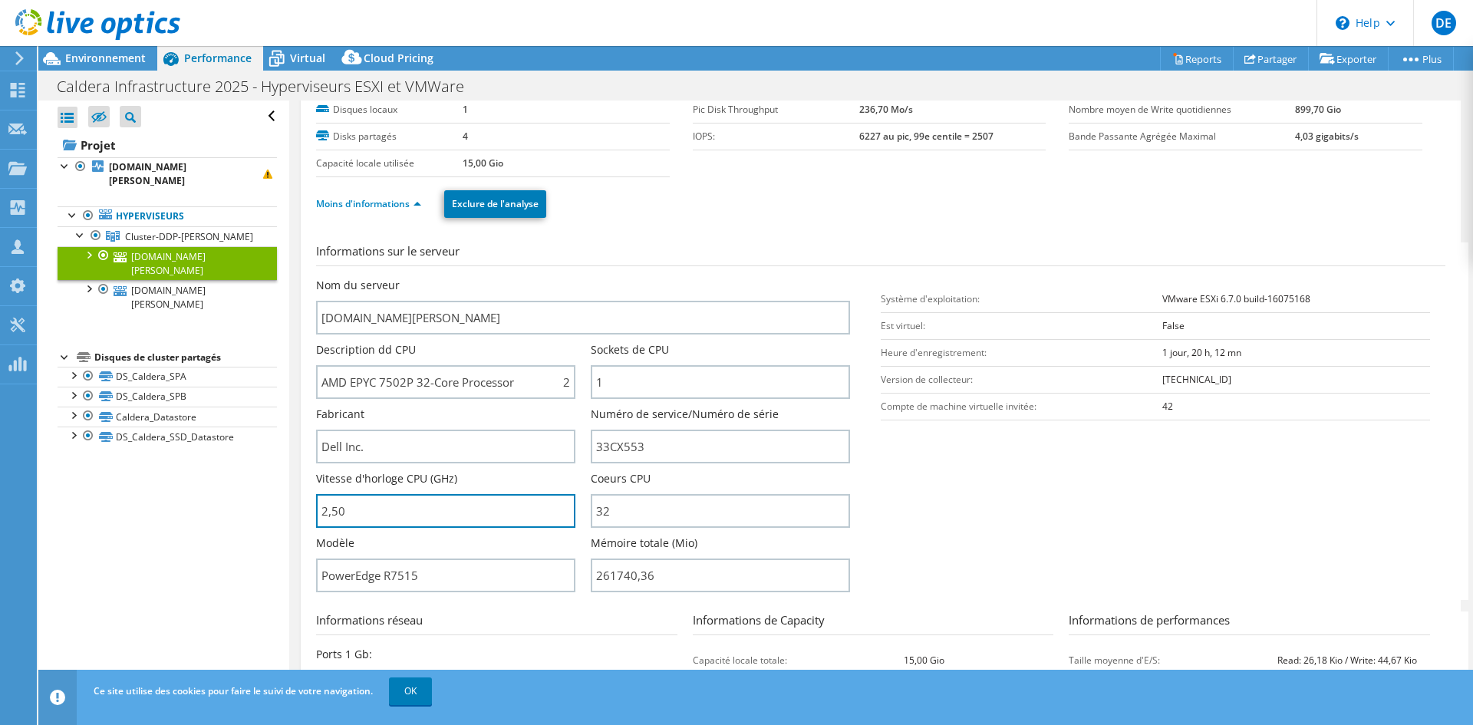
drag, startPoint x: 477, startPoint y: 503, endPoint x: 292, endPoint y: 495, distance: 185.0
click at [292, 495] on div "[DOMAIN_NAME][PERSON_NAME] Détails Système d'exploitation VMware ESXi 6.7.0 bui…" at bounding box center [880, 692] width 1183 height 1336
type input "250"
click at [377, 528] on div "Vitesse d'horloge CPU (GHz) 250" at bounding box center [453, 503] width 275 height 64
drag, startPoint x: 347, startPoint y: 517, endPoint x: 280, endPoint y: 517, distance: 66.7
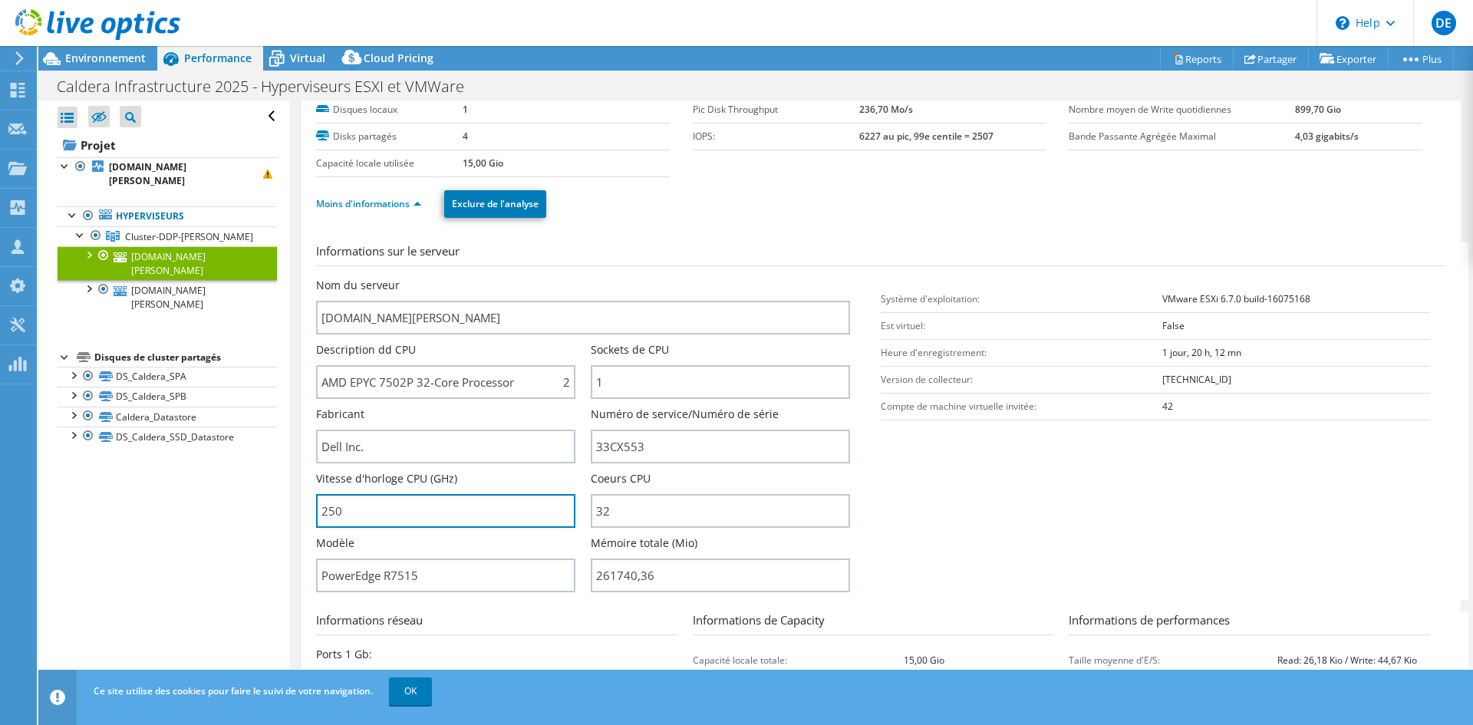
click at [280, 517] on div "Ouvrir tout Fermer tout Masquer les nœuds exclus Filtre de l'arborescence des p…" at bounding box center [755, 397] width 1434 height 594
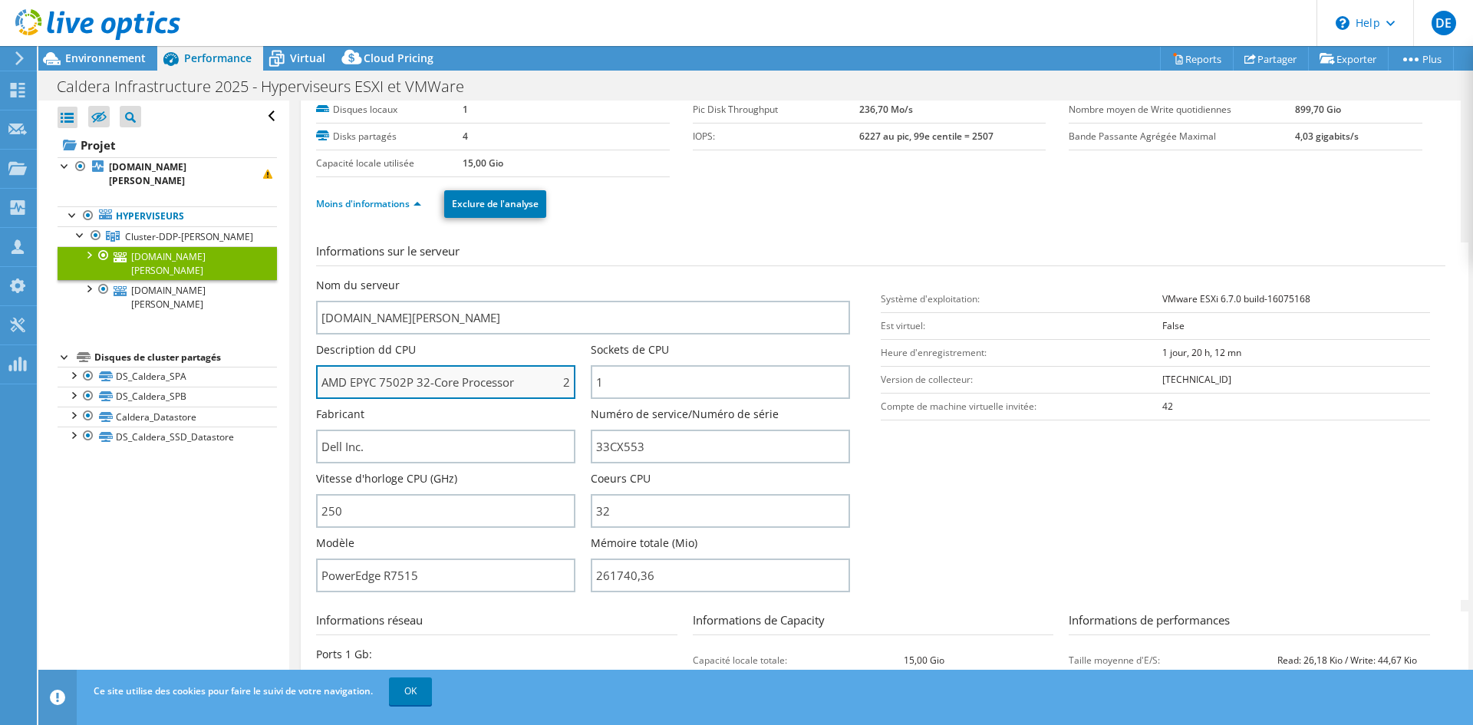
click at [525, 387] on input "AMD EPYC 7502P 32-Core Processor 250 GHz" at bounding box center [445, 382] width 259 height 34
click at [398, 381] on input "AMD EPYC 7502P 32-Core Processor 250 GHz" at bounding box center [445, 382] width 259 height 34
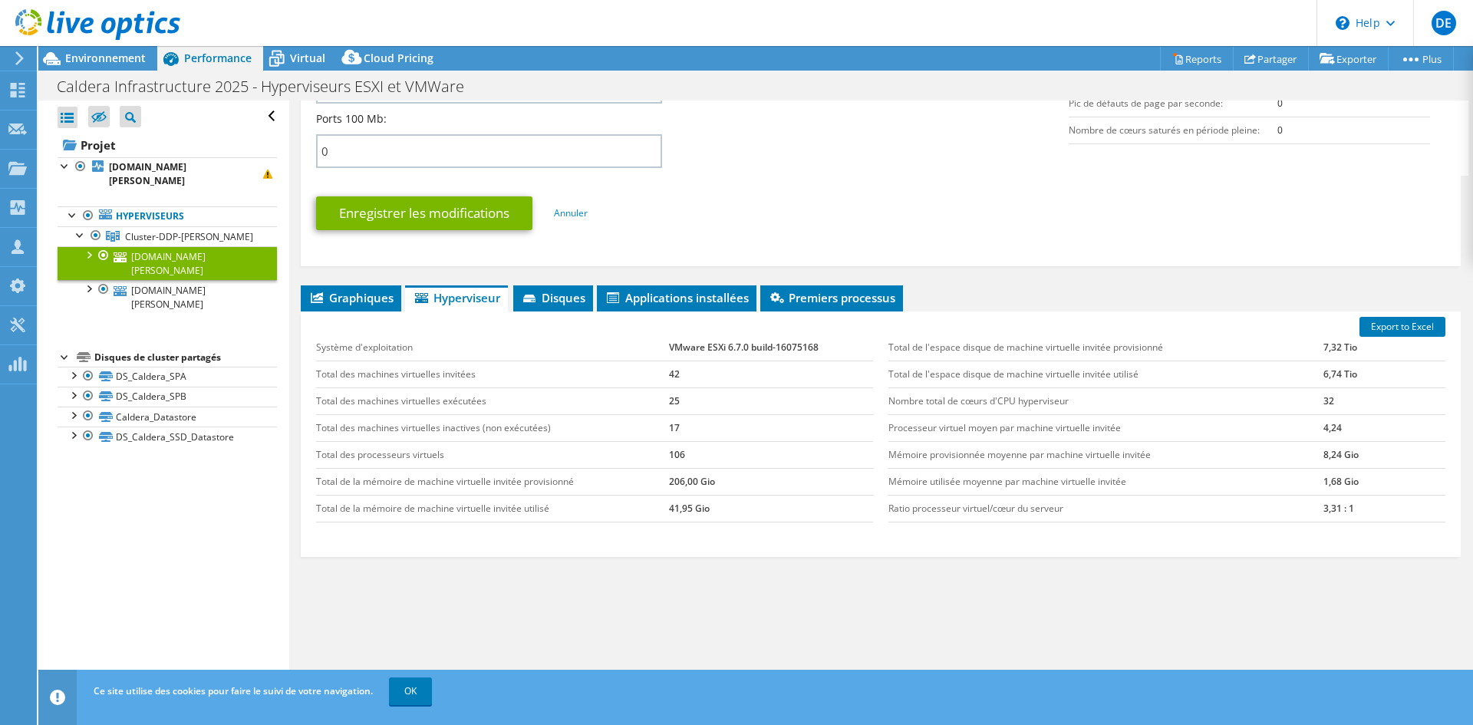
scroll to position [742, 0]
click at [553, 285] on li "Disques" at bounding box center [553, 298] width 80 height 26
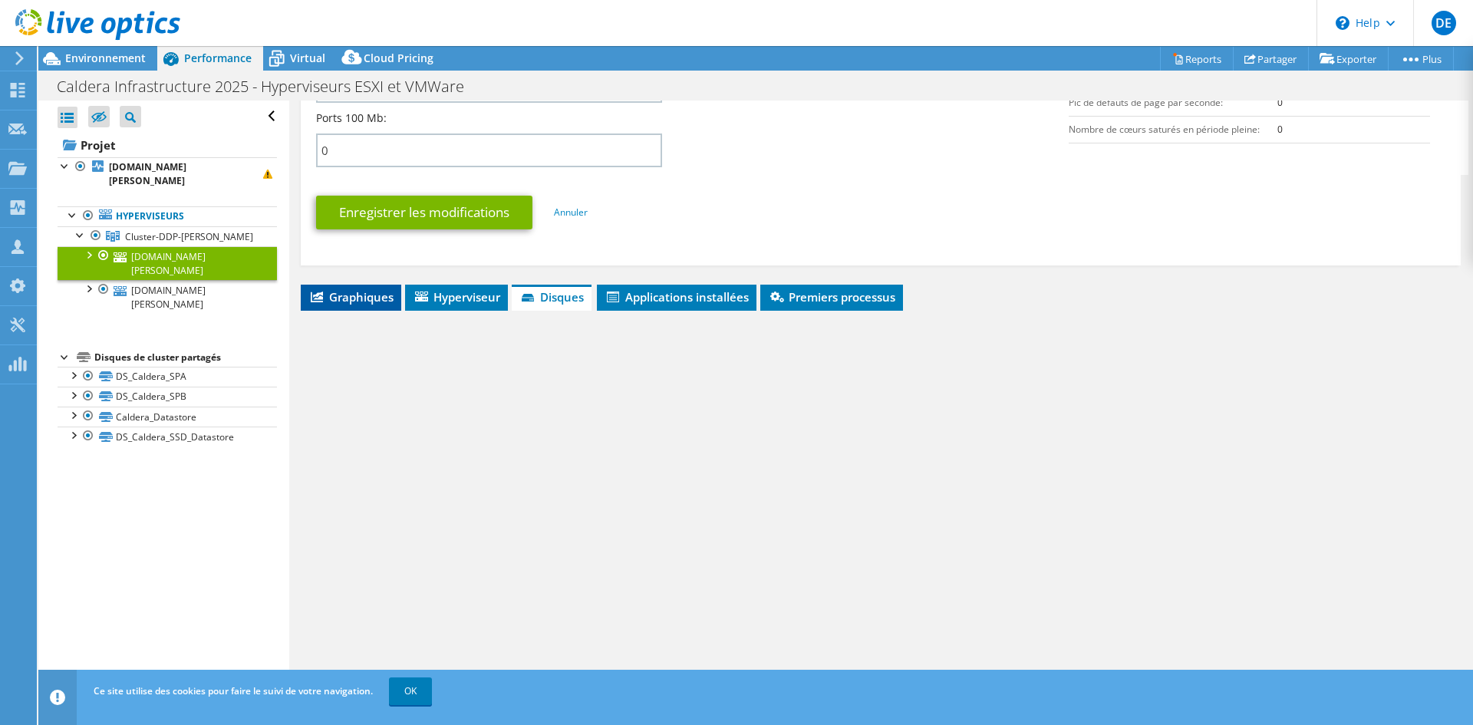
click at [391, 301] on span "Graphiques" at bounding box center [350, 296] width 85 height 15
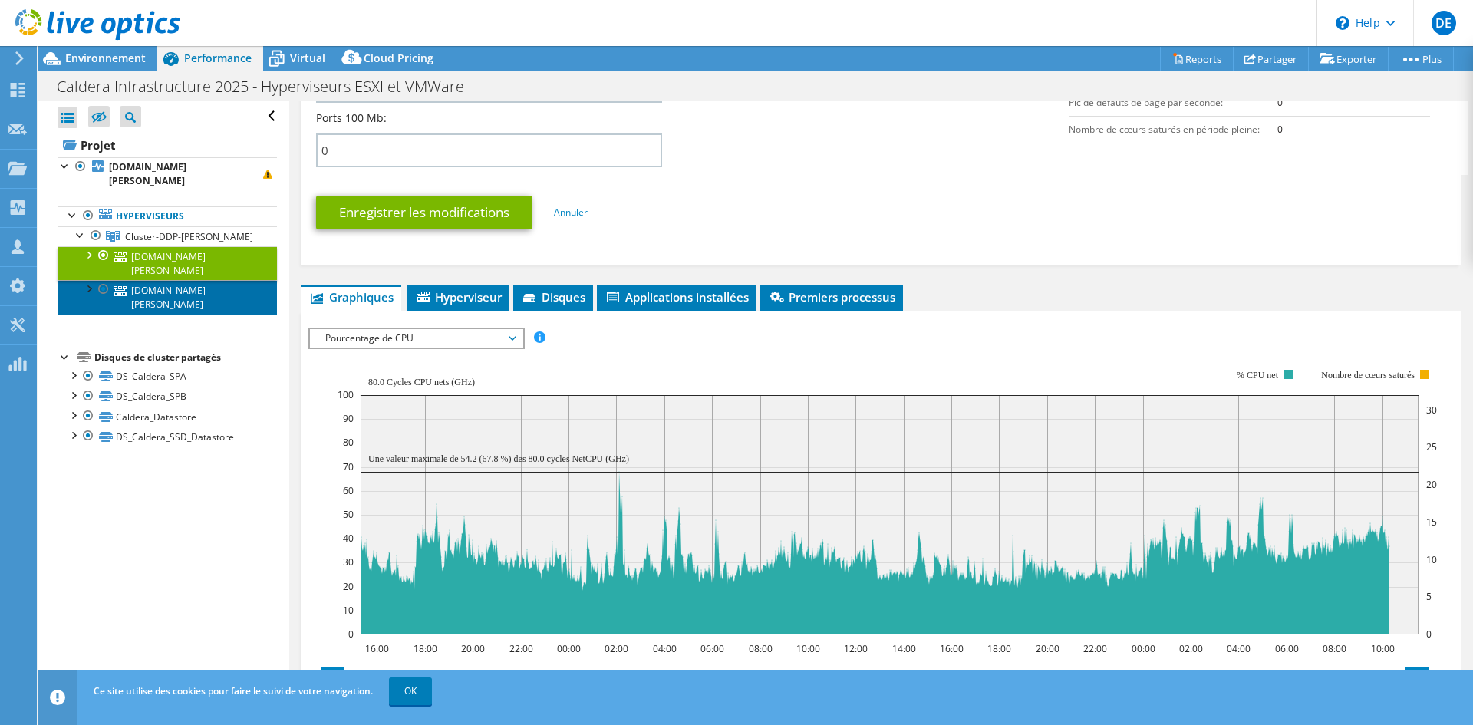
click at [195, 301] on link "[DOMAIN_NAME][PERSON_NAME]" at bounding box center [167, 297] width 219 height 34
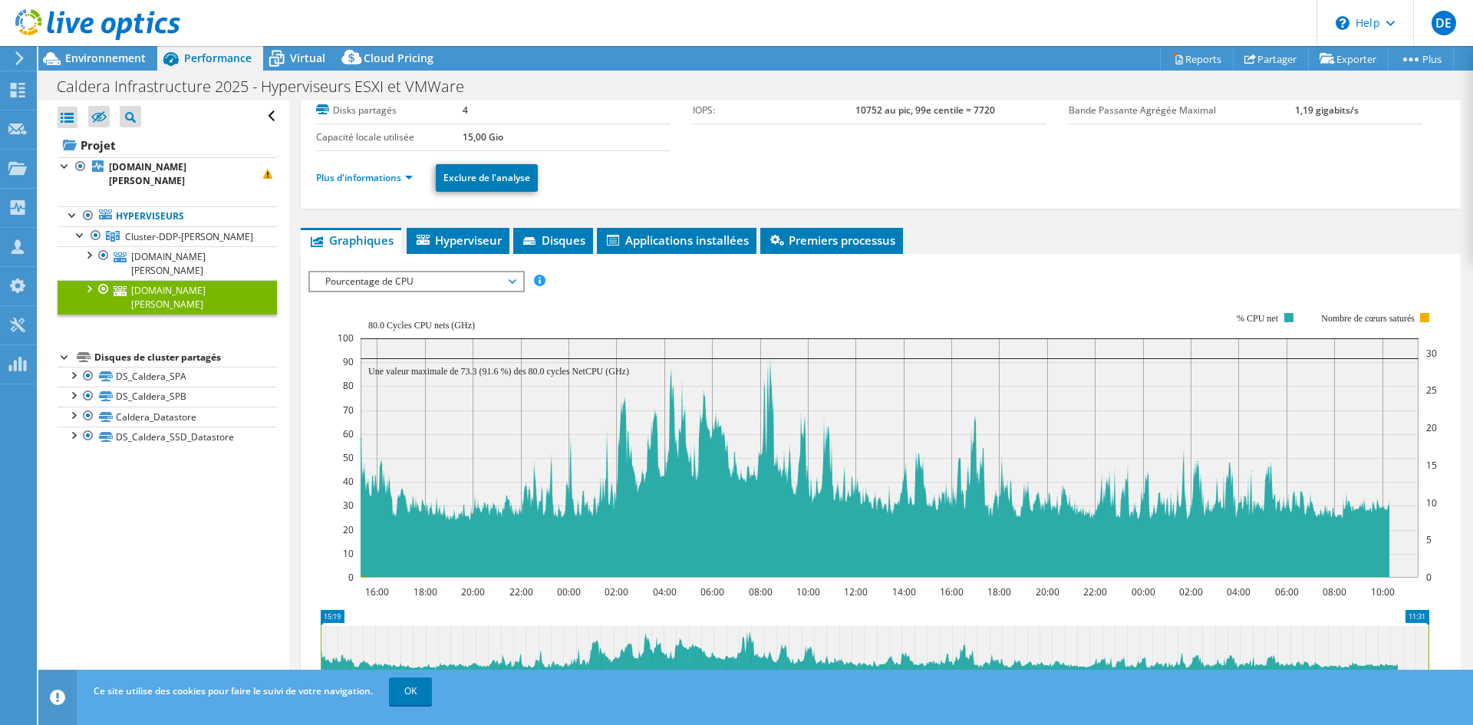
scroll to position [90, 0]
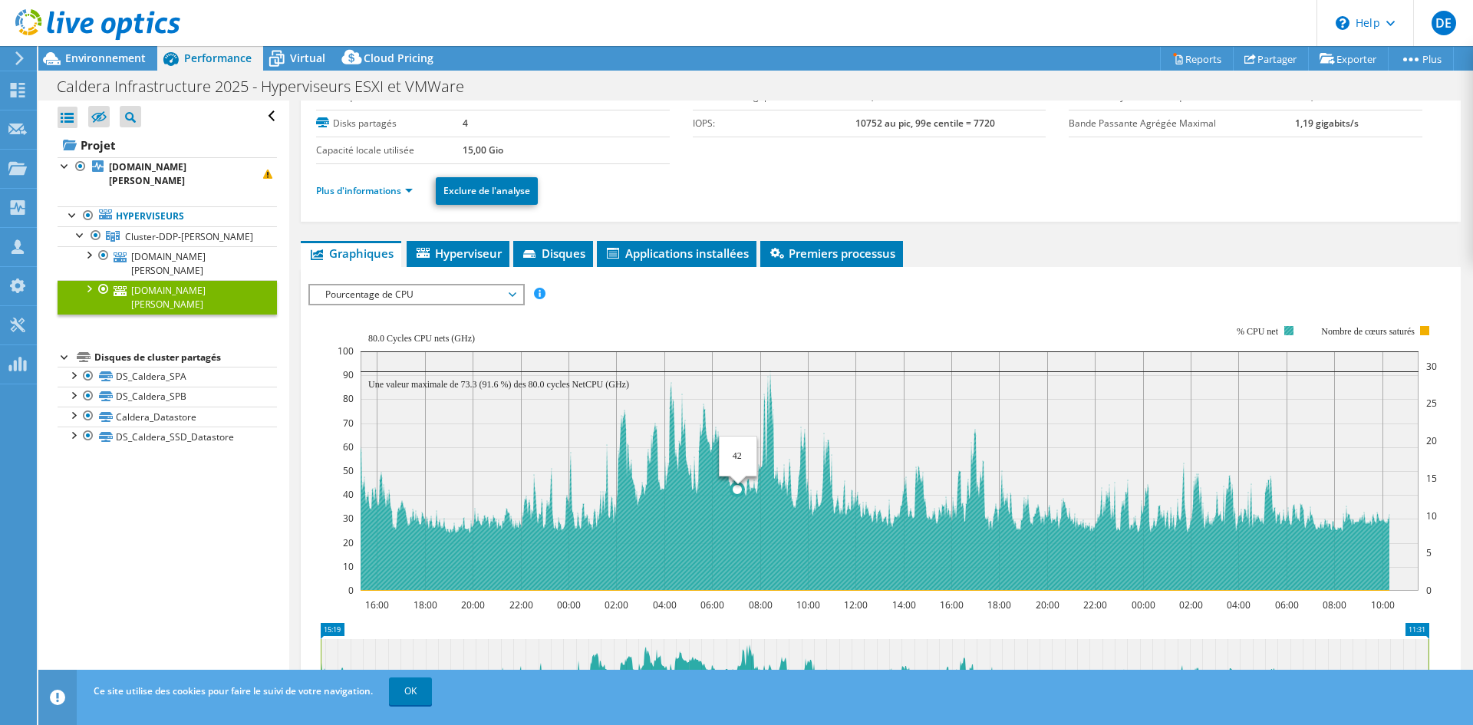
click at [738, 534] on icon at bounding box center [874, 480] width 1029 height 219
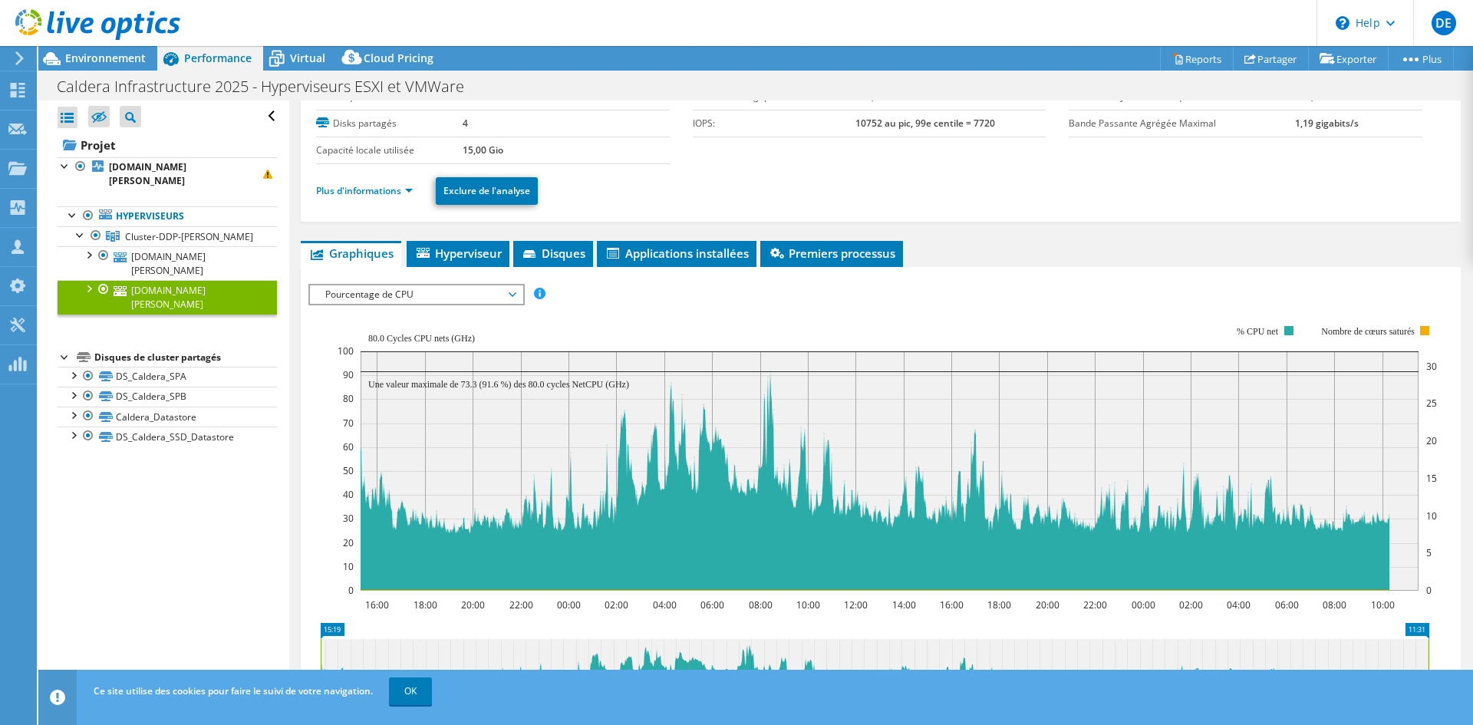
click at [474, 279] on div "IOPS Débit de disque Taille IO Latence Longueur de file d'attente Pourcentage d…" at bounding box center [880, 547] width 1144 height 543
click at [475, 289] on span "Pourcentage de CPU" at bounding box center [416, 294] width 197 height 18
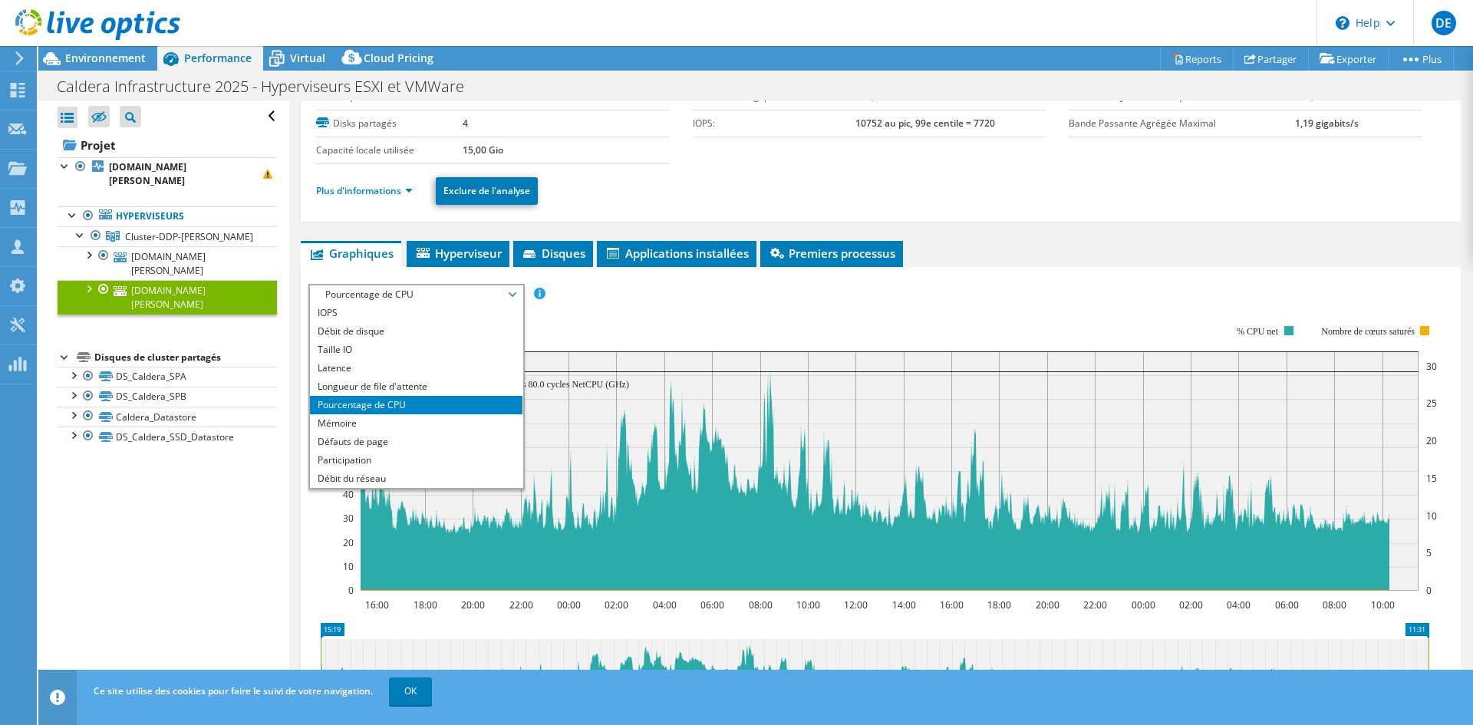
click at [475, 289] on span "Pourcentage de CPU" at bounding box center [416, 294] width 197 height 18
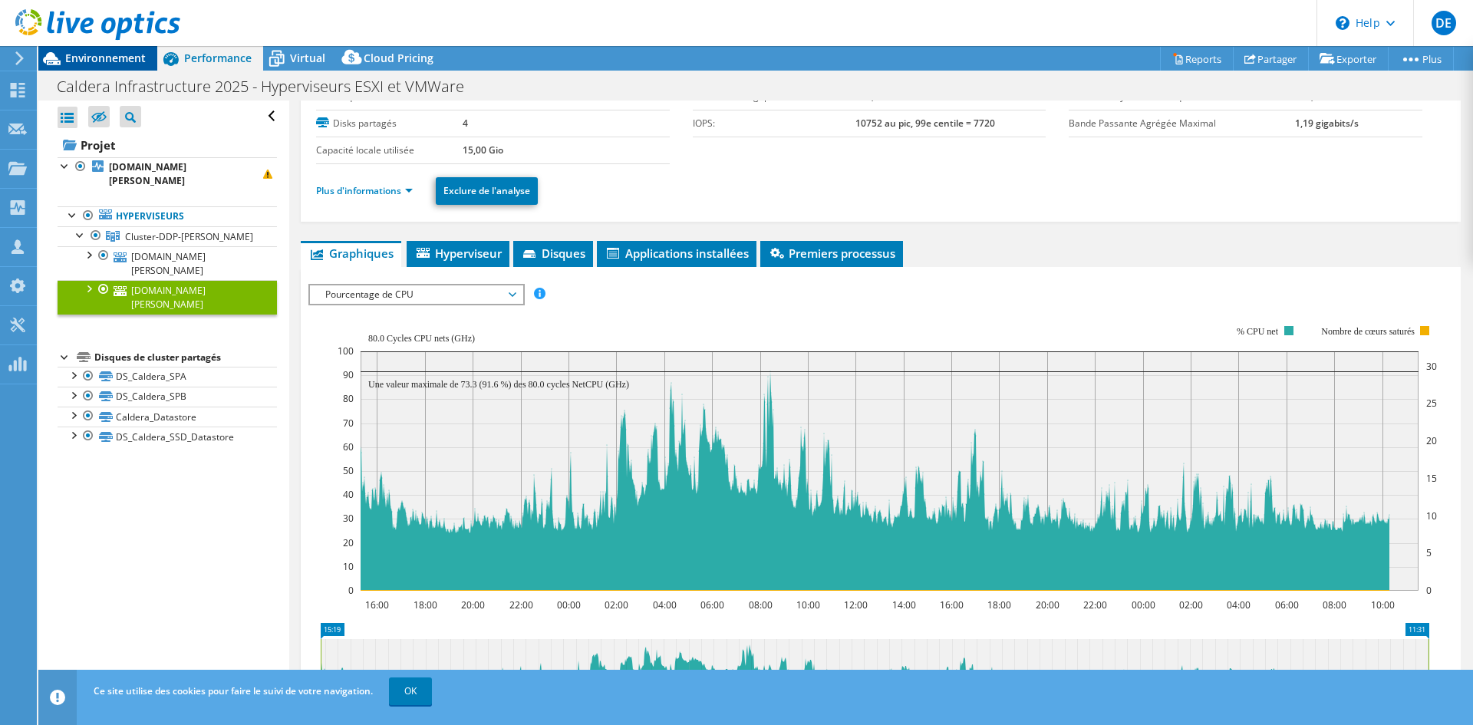
click at [123, 54] on span "Environnement" at bounding box center [105, 58] width 81 height 15
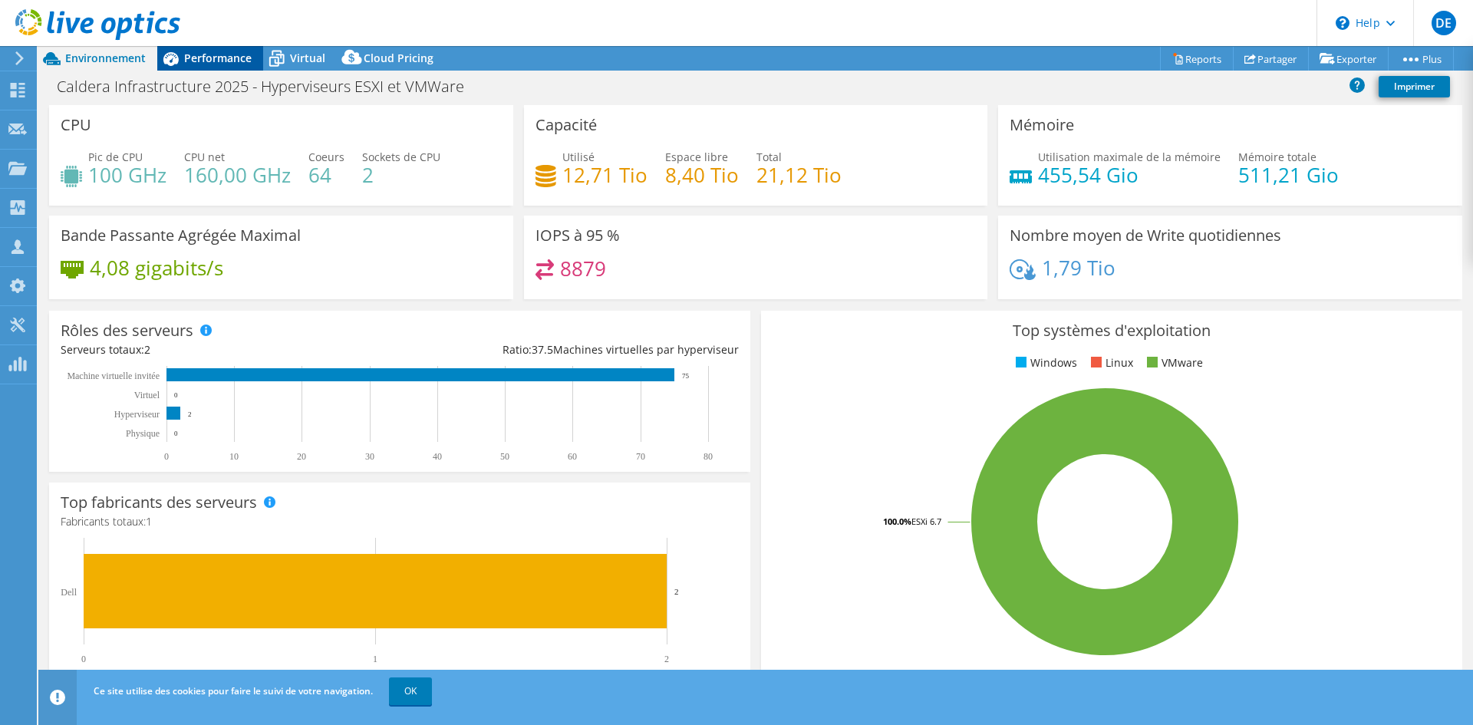
click at [242, 62] on span "Performance" at bounding box center [217, 58] width 67 height 15
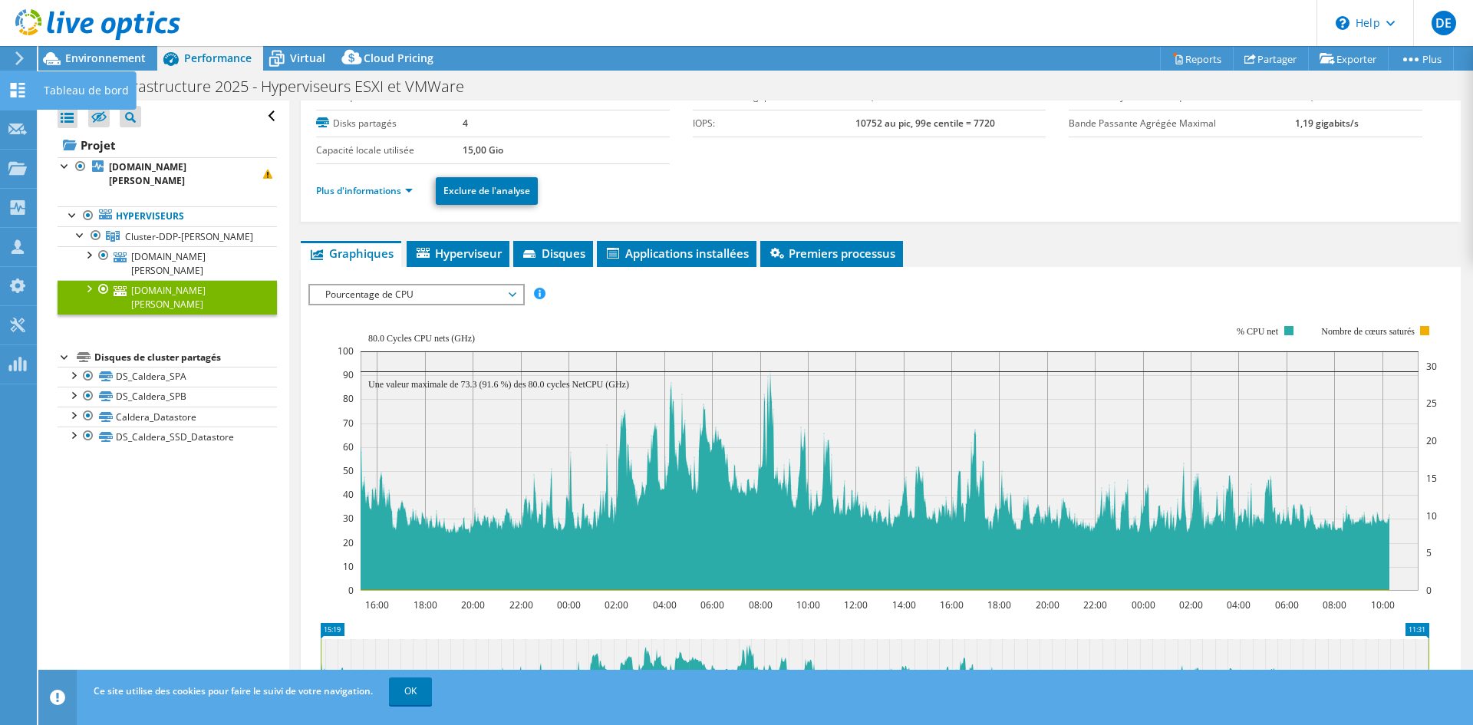
click at [8, 86] on icon at bounding box center [17, 90] width 18 height 15
